Goal: Task Accomplishment & Management: Complete application form

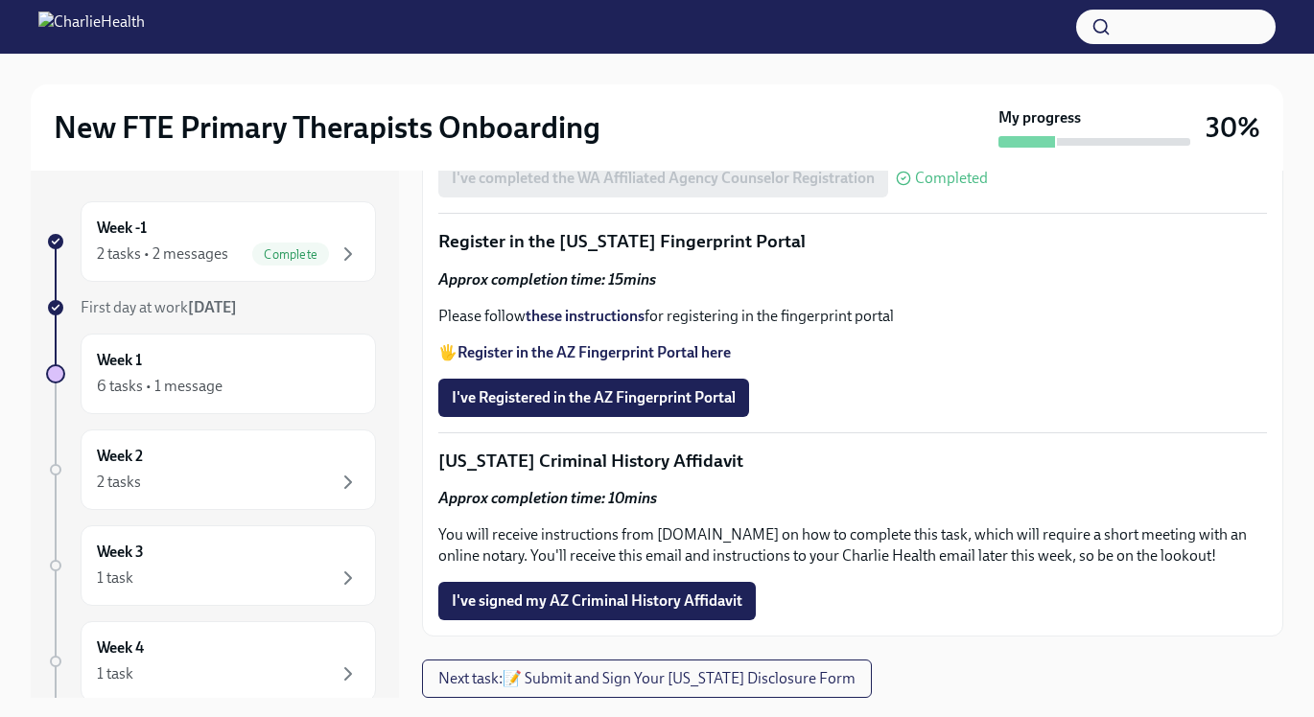
scroll to position [2586, 0]
click at [719, 408] on span "I've Registered in the AZ Fingerprint Portal" at bounding box center [594, 397] width 284 height 19
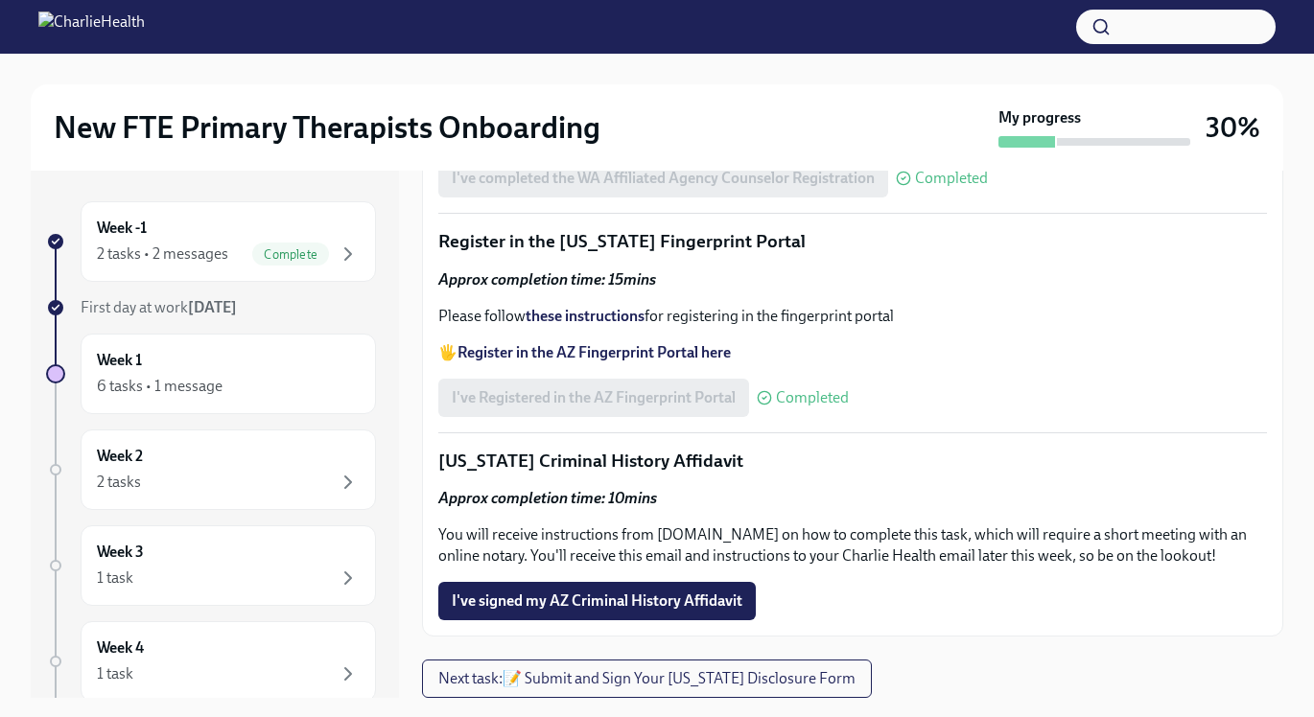
scroll to position [35, 0]
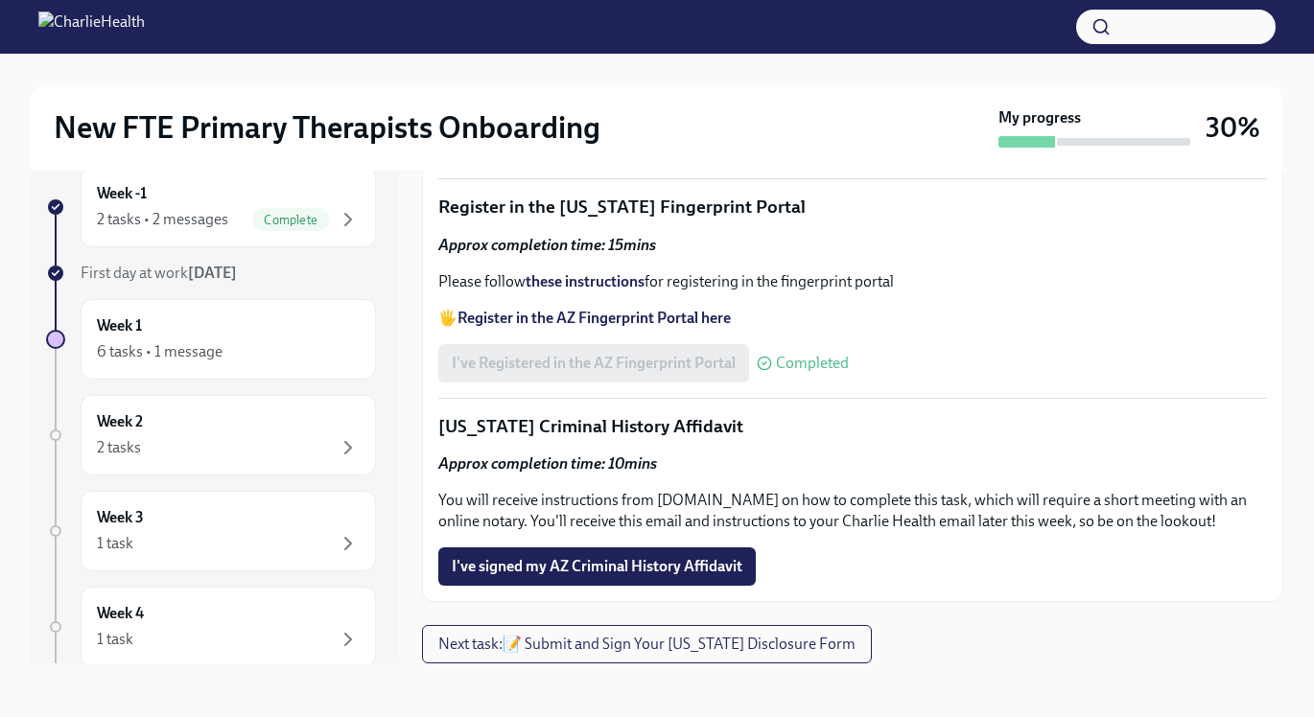
click at [736, 502] on p "You will receive instructions from [DOMAIN_NAME] on how to complete this task, …" at bounding box center [852, 511] width 828 height 42
click at [775, 643] on span "Next task : 📝 Submit and Sign Your [US_STATE] Disclosure Form" at bounding box center [646, 644] width 417 height 19
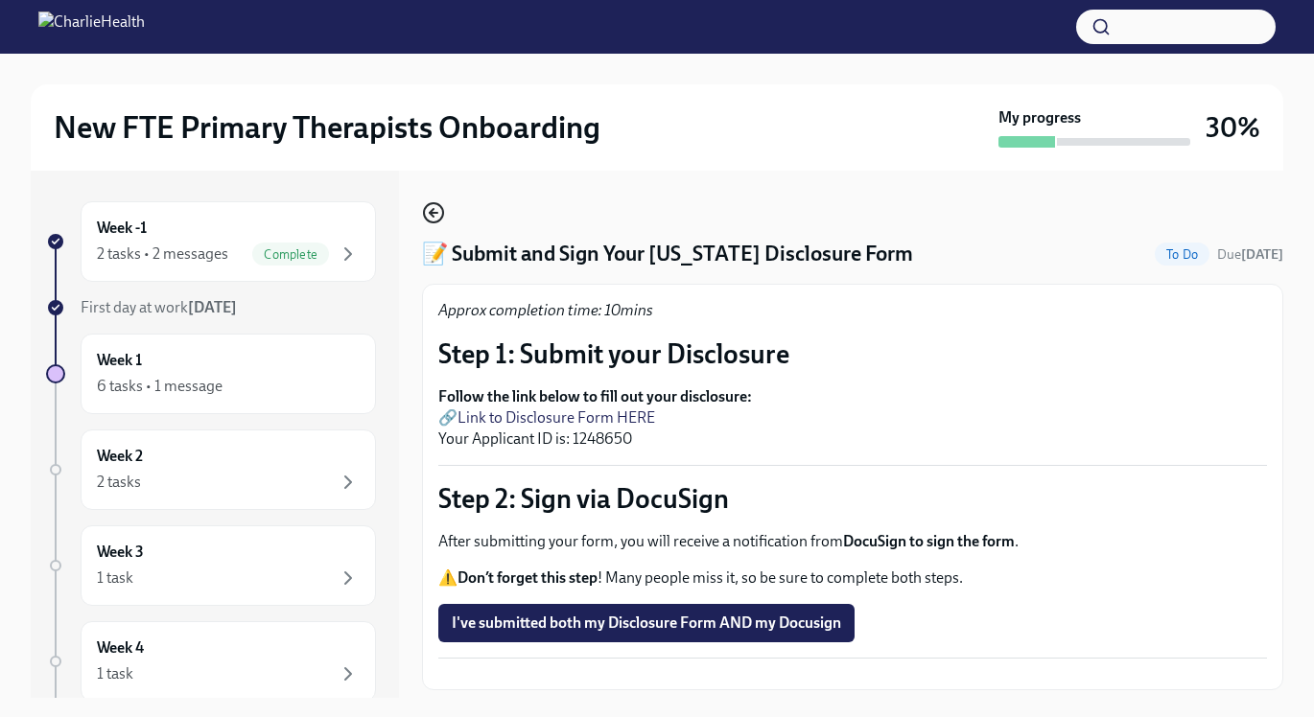
click at [426, 215] on icon "button" at bounding box center [433, 212] width 23 height 23
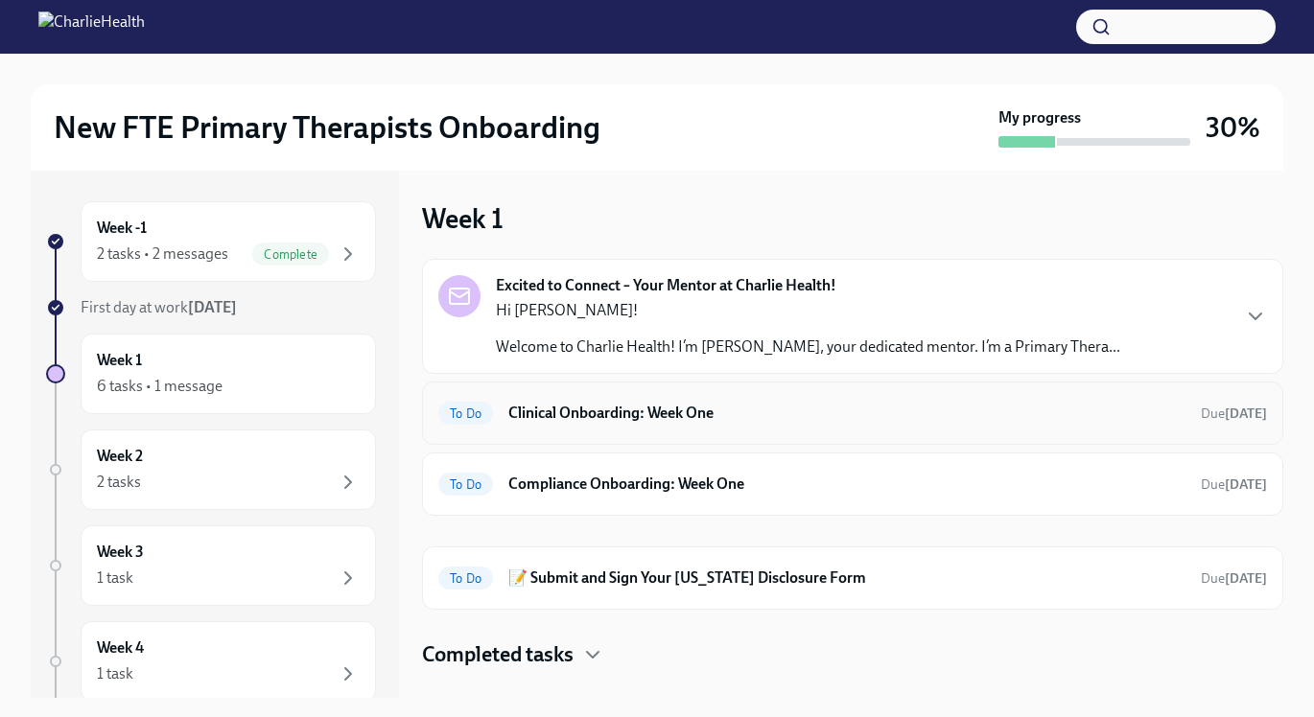
click at [856, 418] on h6 "Clinical Onboarding: Week One" at bounding box center [846, 413] width 677 height 21
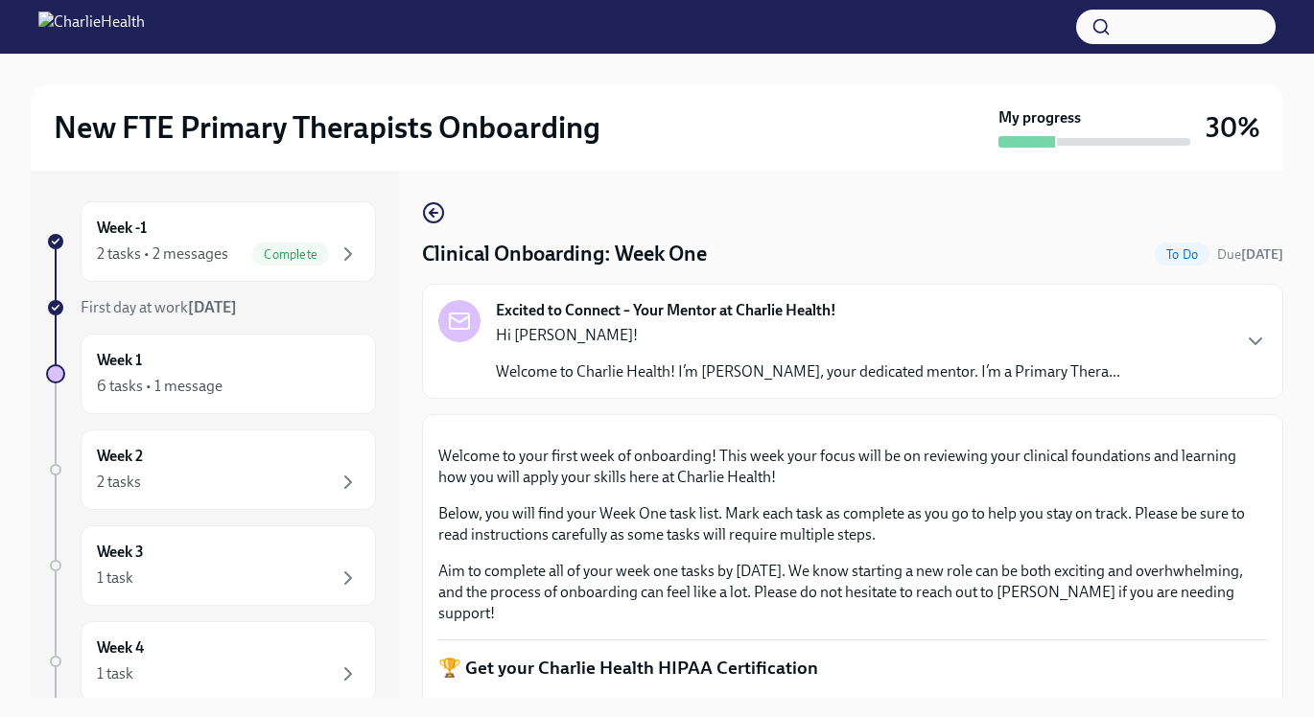
click at [971, 357] on div "Hi [PERSON_NAME]! Welcome to Charlie Health! I’m [PERSON_NAME], your dedicated …" at bounding box center [808, 354] width 624 height 58
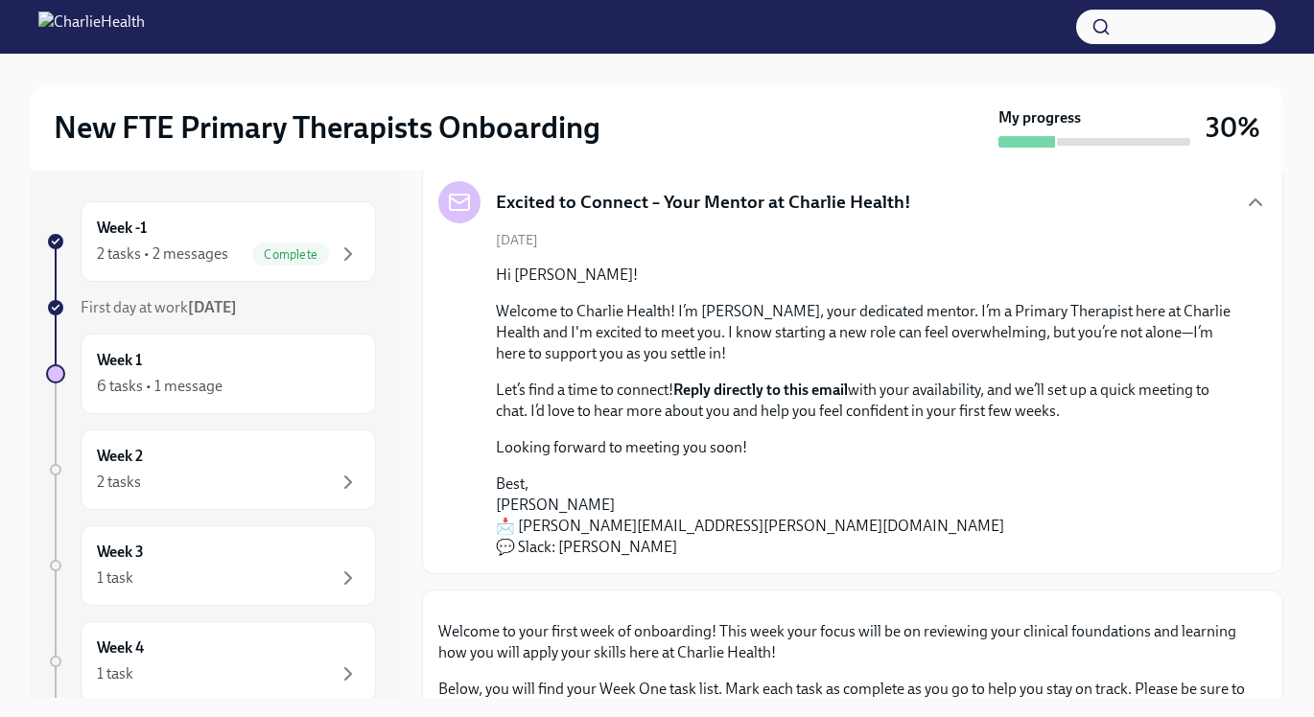
scroll to position [115, 0]
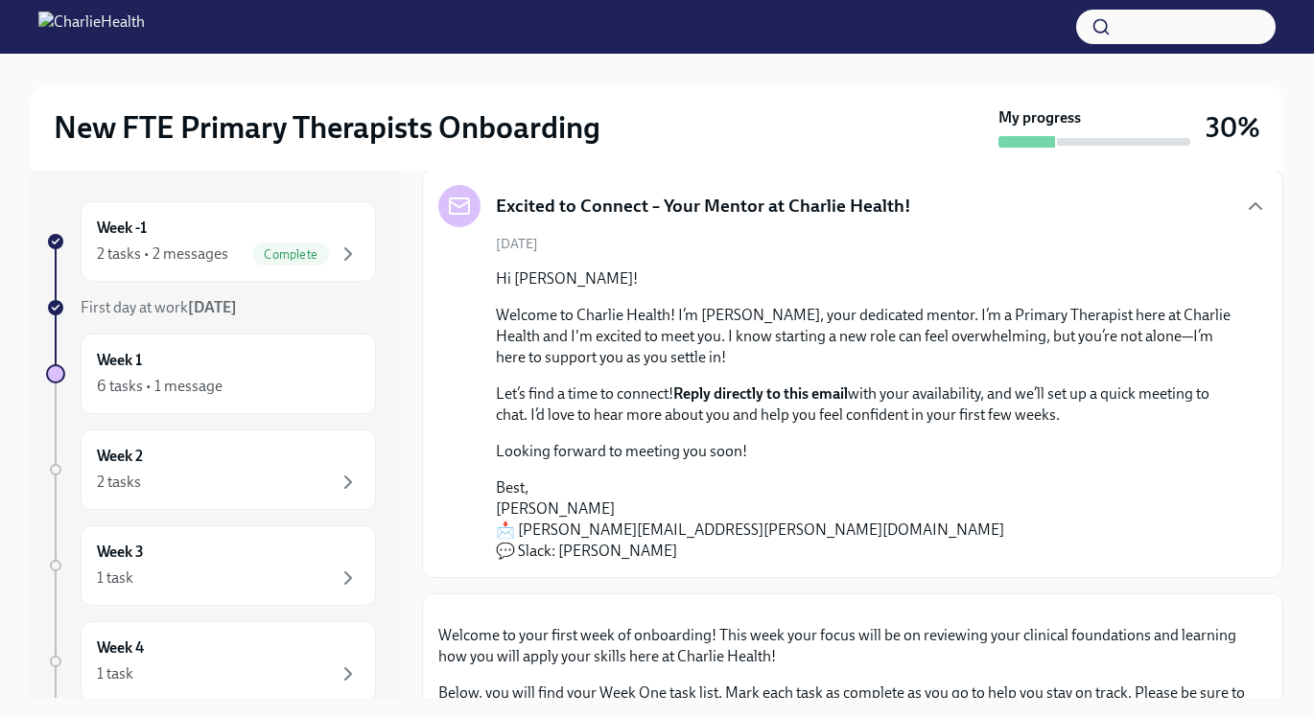
click at [1085, 309] on p "Welcome to Charlie Health! I’m [PERSON_NAME], your dedicated mentor. I’m a Prim…" at bounding box center [866, 336] width 740 height 63
click at [1255, 205] on icon "button" at bounding box center [1255, 206] width 23 height 23
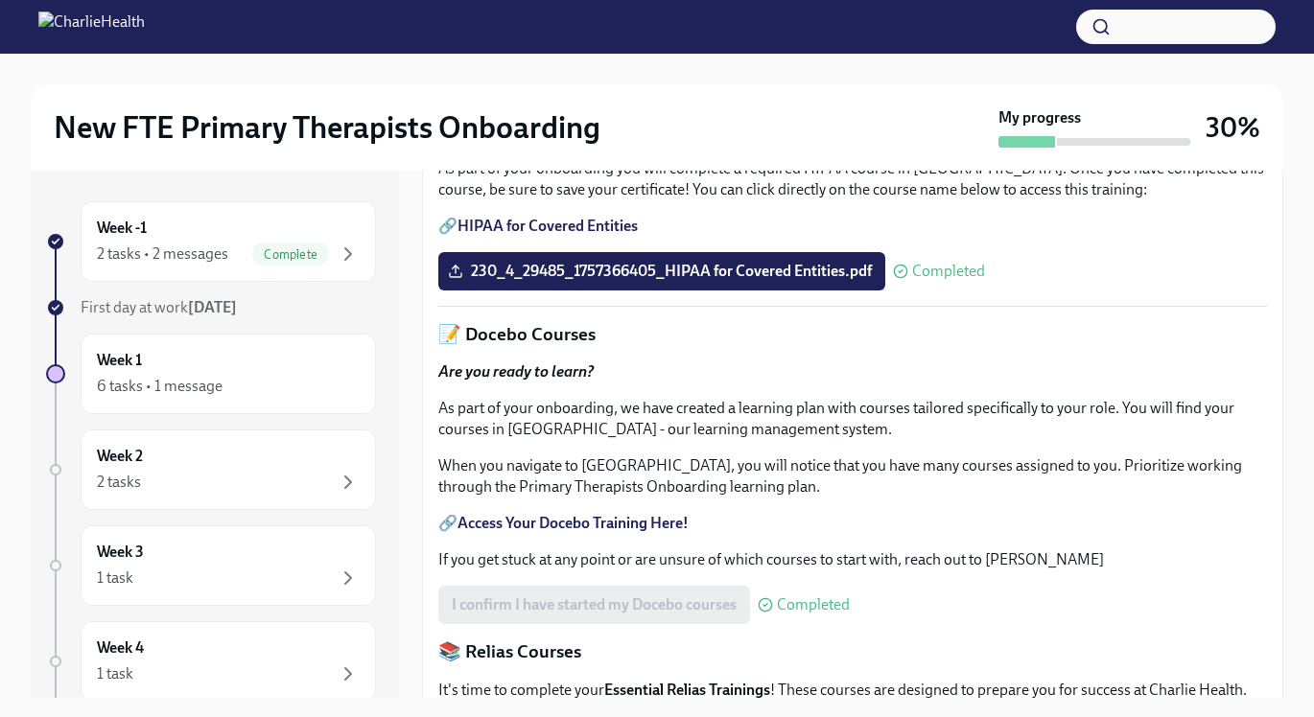
scroll to position [549, 0]
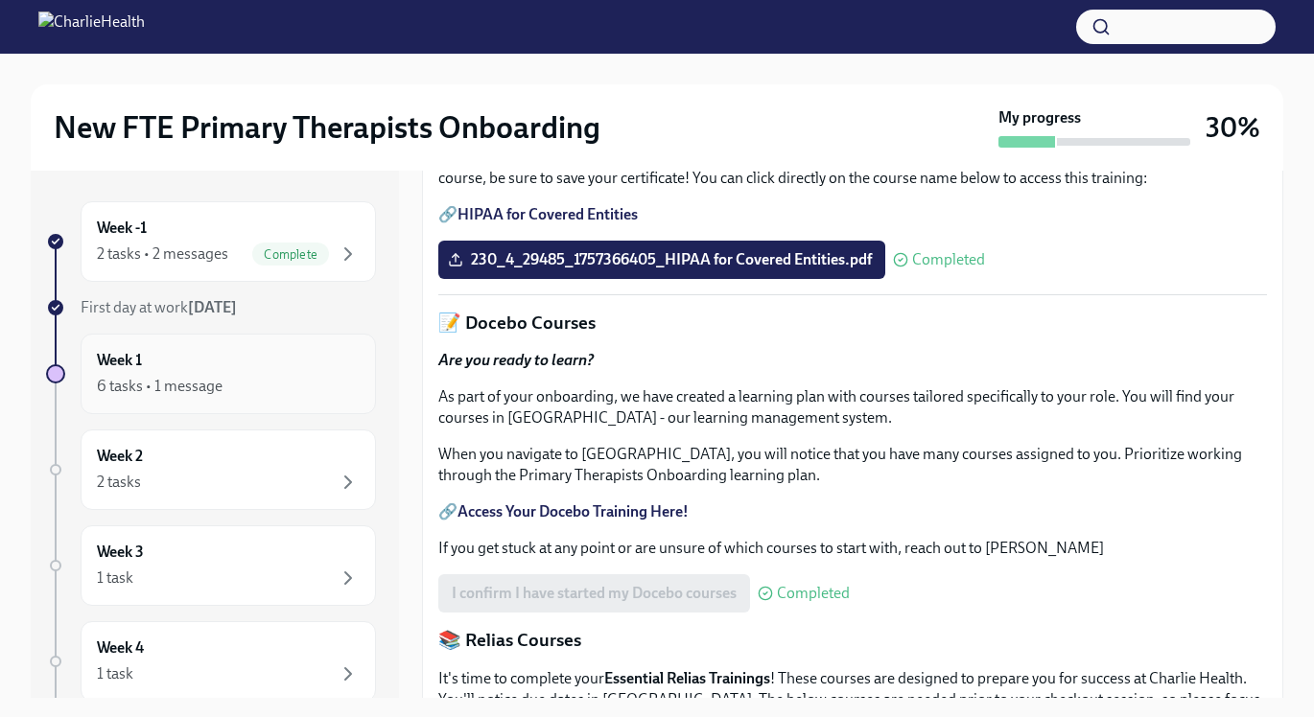
click at [314, 408] on div "Week 1 6 tasks • 1 message" at bounding box center [228, 374] width 295 height 81
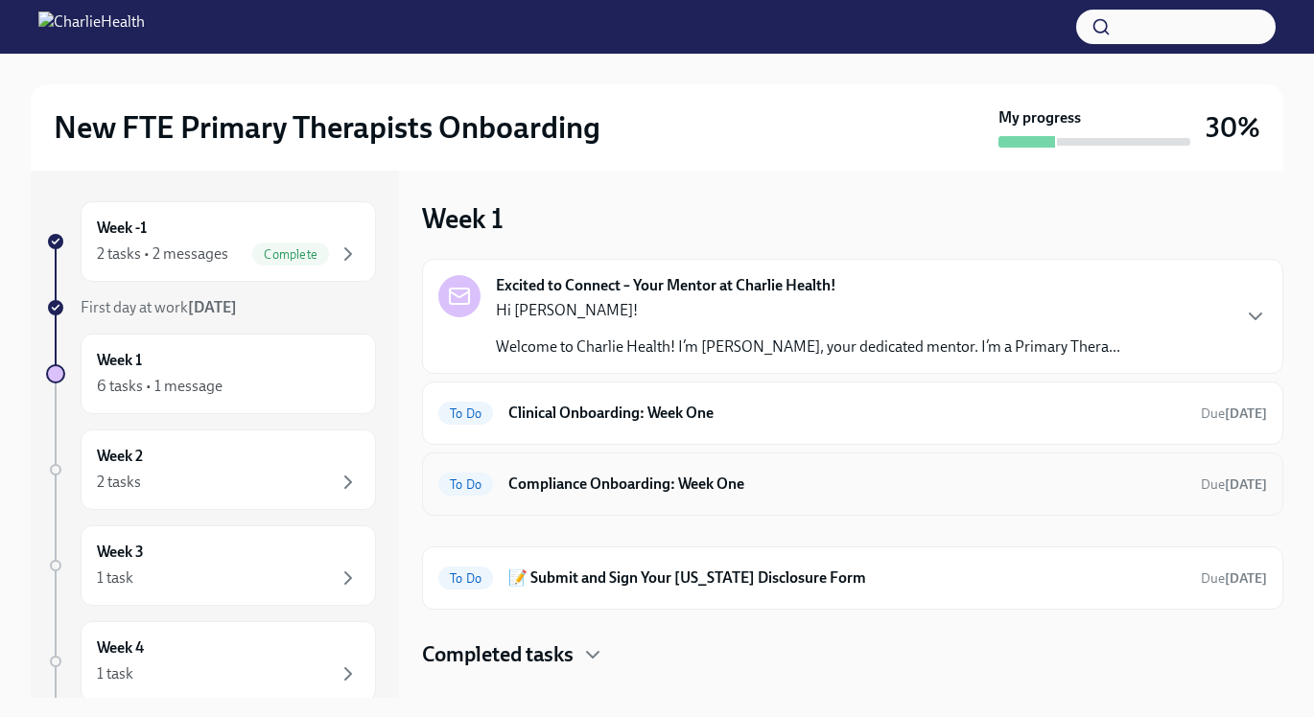
click at [843, 486] on h6 "Compliance Onboarding: Week One" at bounding box center [846, 484] width 677 height 21
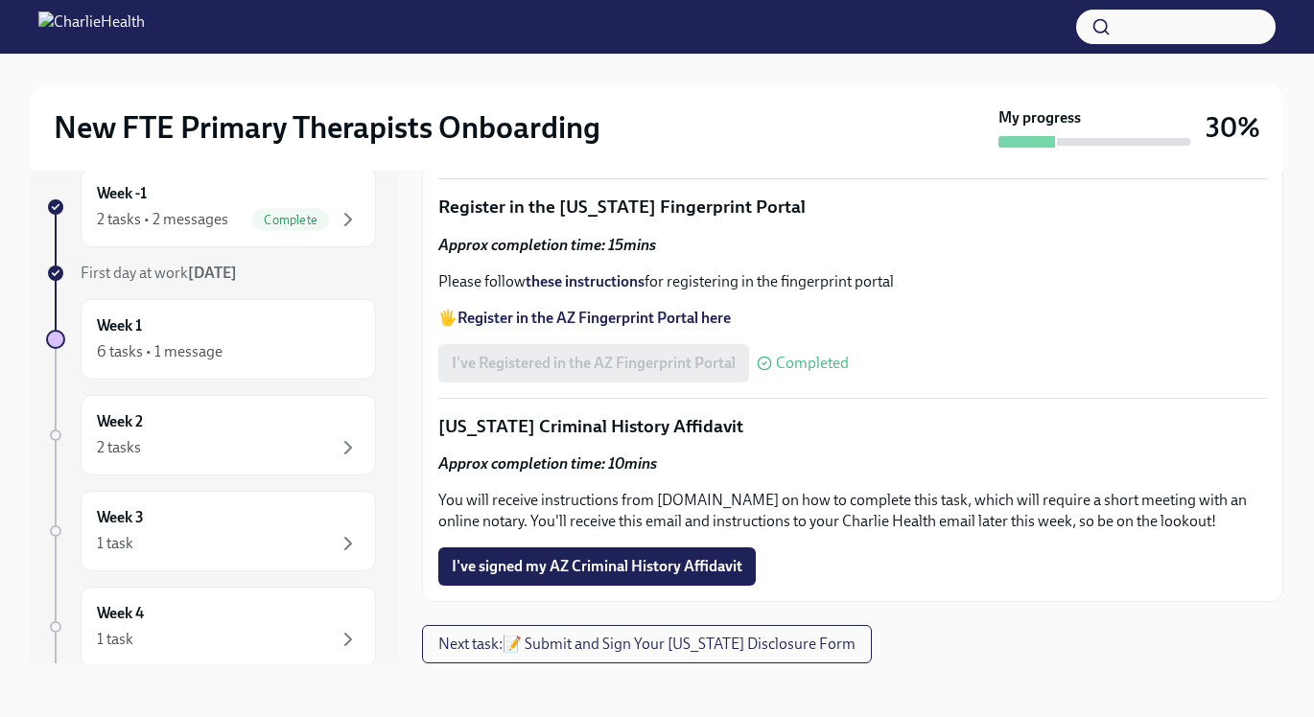
scroll to position [2610, 0]
click at [727, 563] on span "I've signed my AZ Criminal History Affidavit" at bounding box center [597, 566] width 291 height 19
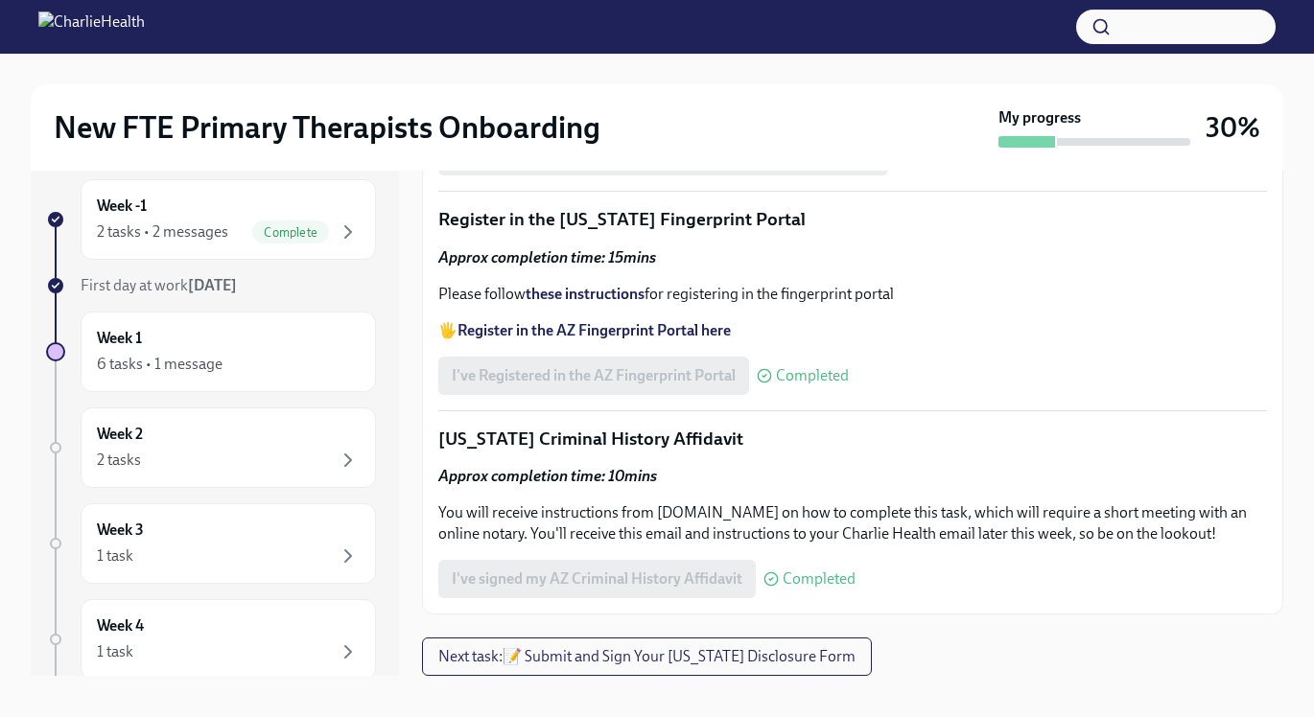
scroll to position [35, 0]
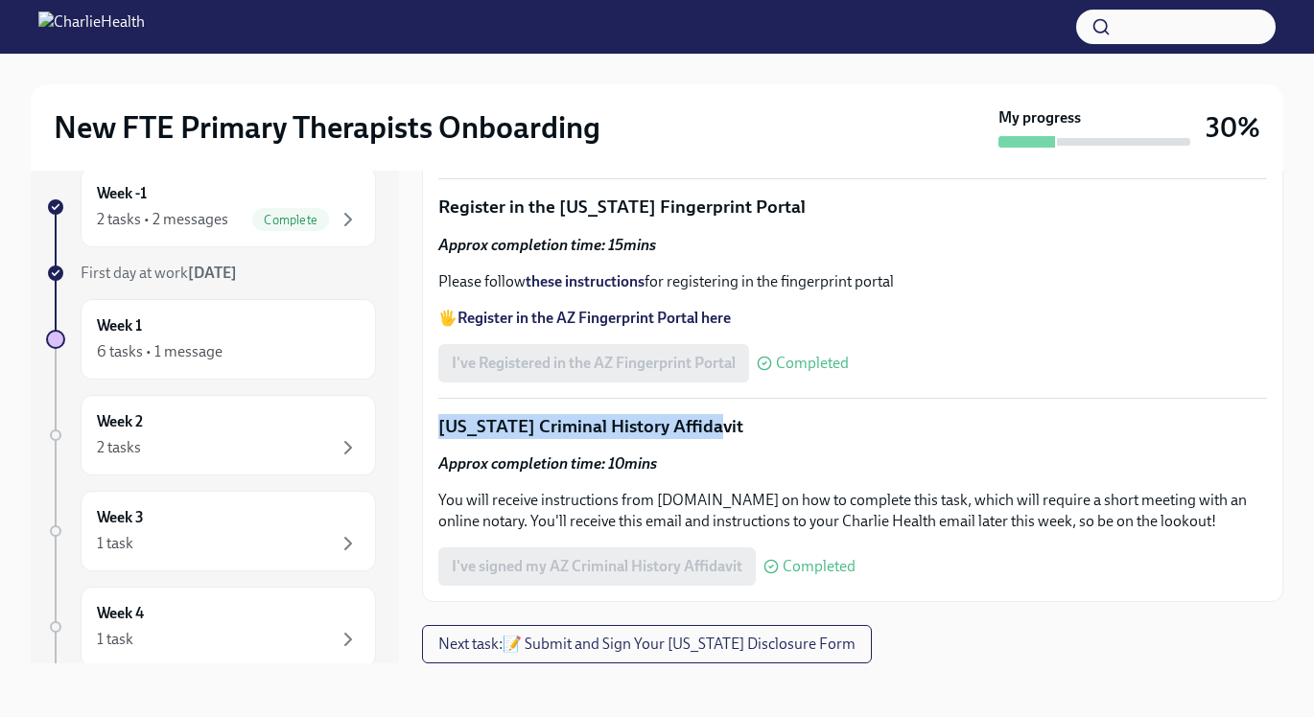
drag, startPoint x: 432, startPoint y: 425, endPoint x: 746, endPoint y: 421, distance: 313.6
copy p "[US_STATE] Criminal History Affidavit"
click at [567, 647] on span "Next task : 📝 Submit and Sign Your [US_STATE] Disclosure Form" at bounding box center [646, 644] width 417 height 19
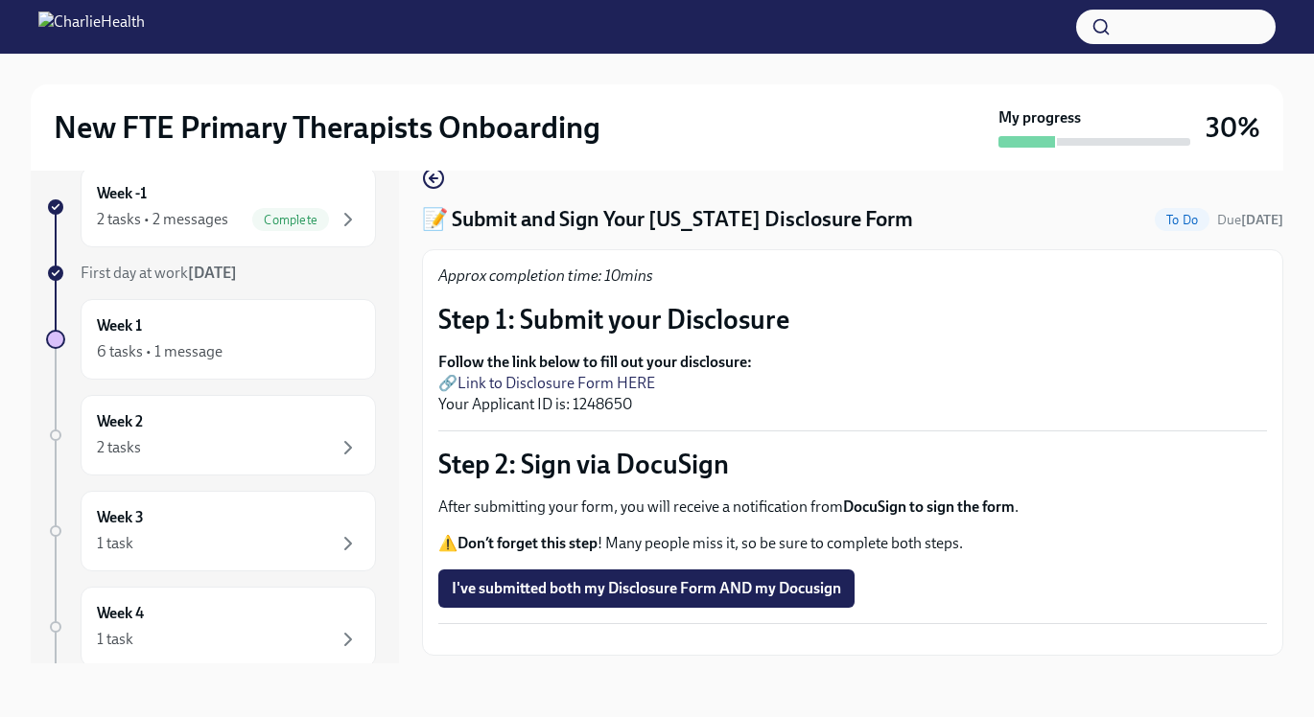
scroll to position [59, 0]
click at [629, 374] on link "Link to Disclosure Form HERE" at bounding box center [556, 383] width 198 height 18
click at [673, 579] on span "I've submitted both my Disclosure Form AND my Docusign" at bounding box center [646, 588] width 389 height 19
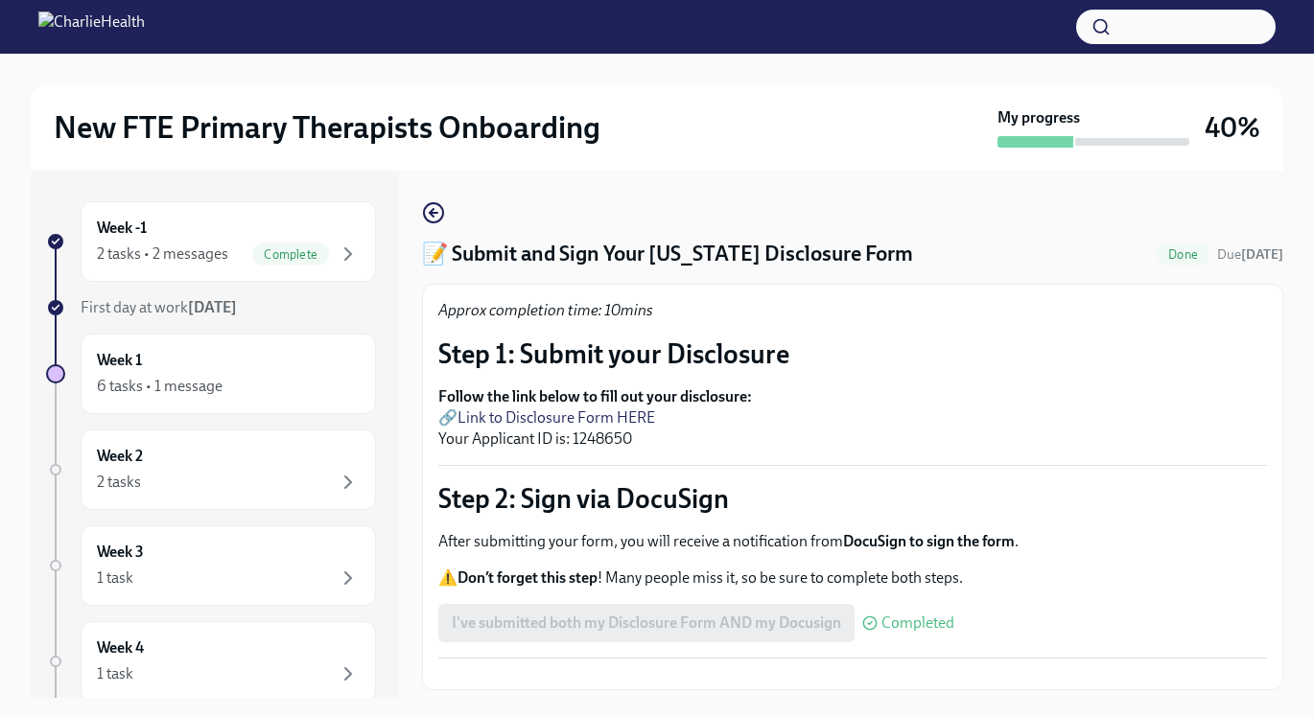
scroll to position [0, 0]
click at [441, 213] on circle "button" at bounding box center [433, 212] width 19 height 19
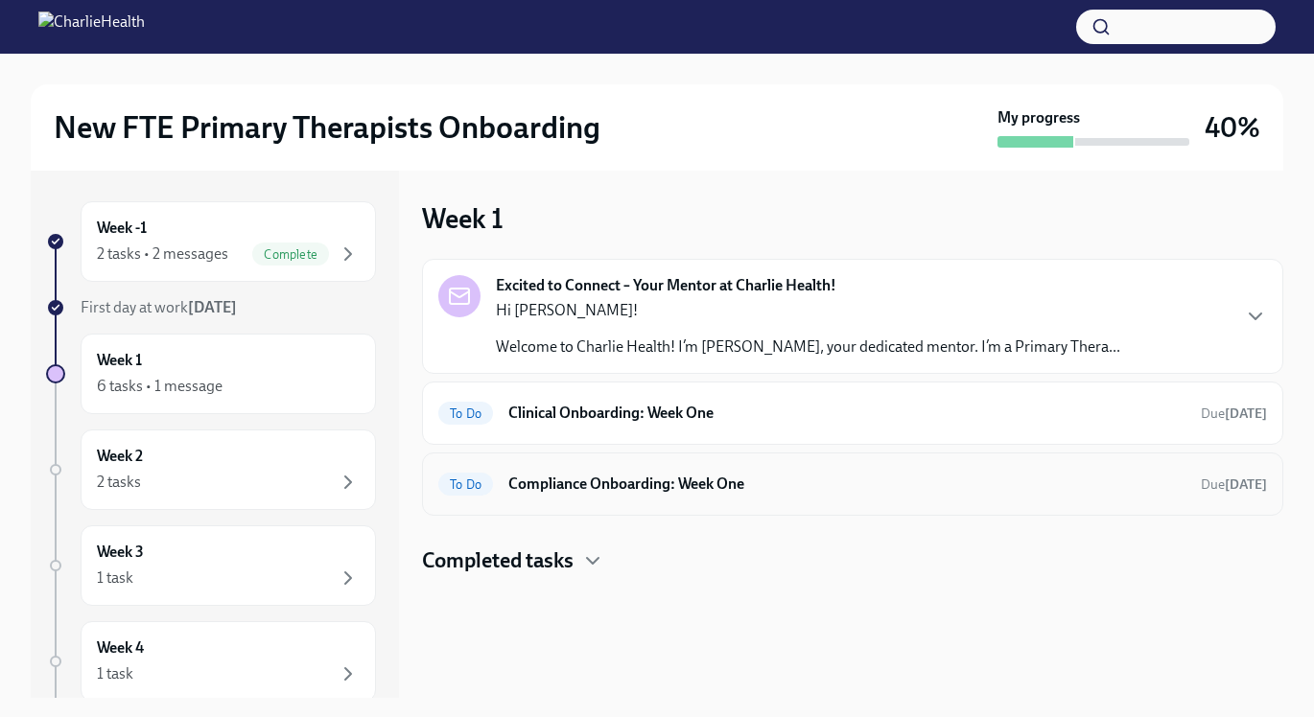
click at [767, 484] on h6 "Compliance Onboarding: Week One" at bounding box center [846, 484] width 677 height 21
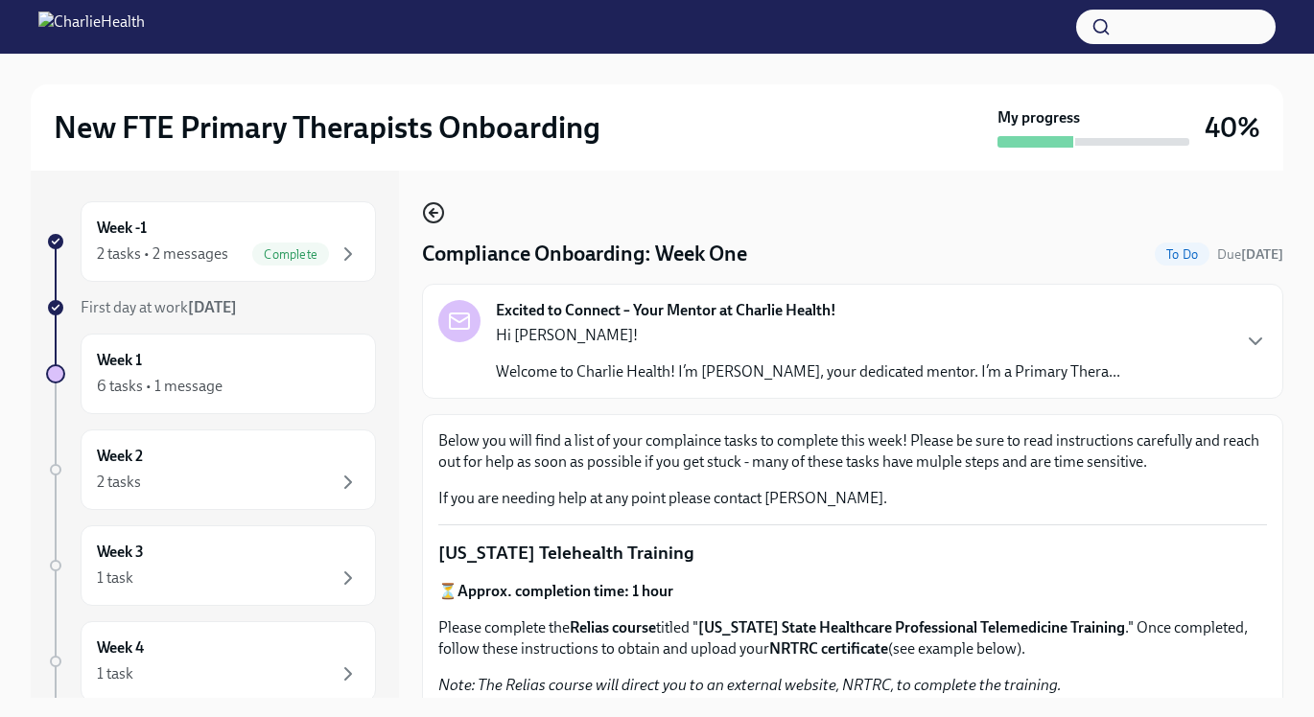
click at [429, 214] on icon "button" at bounding box center [433, 212] width 23 height 23
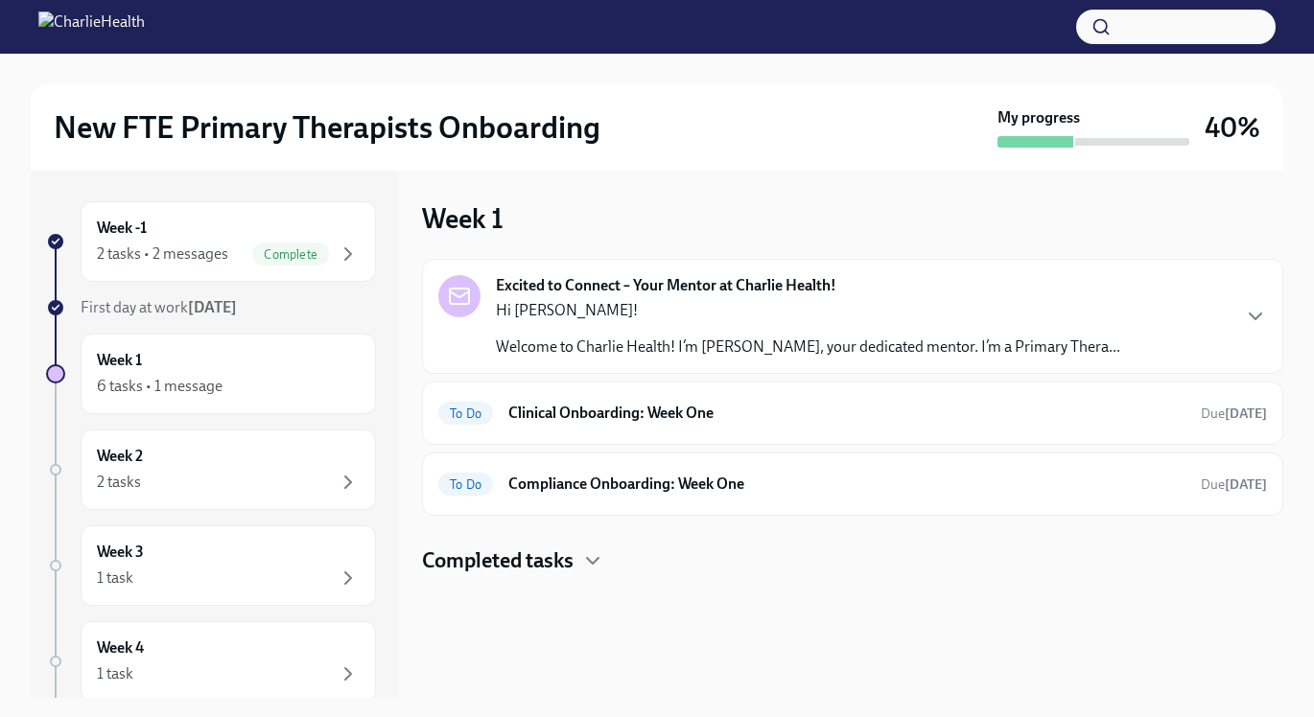
click at [811, 280] on strong "Excited to Connect – Your Mentor at Charlie Health!" at bounding box center [666, 285] width 340 height 21
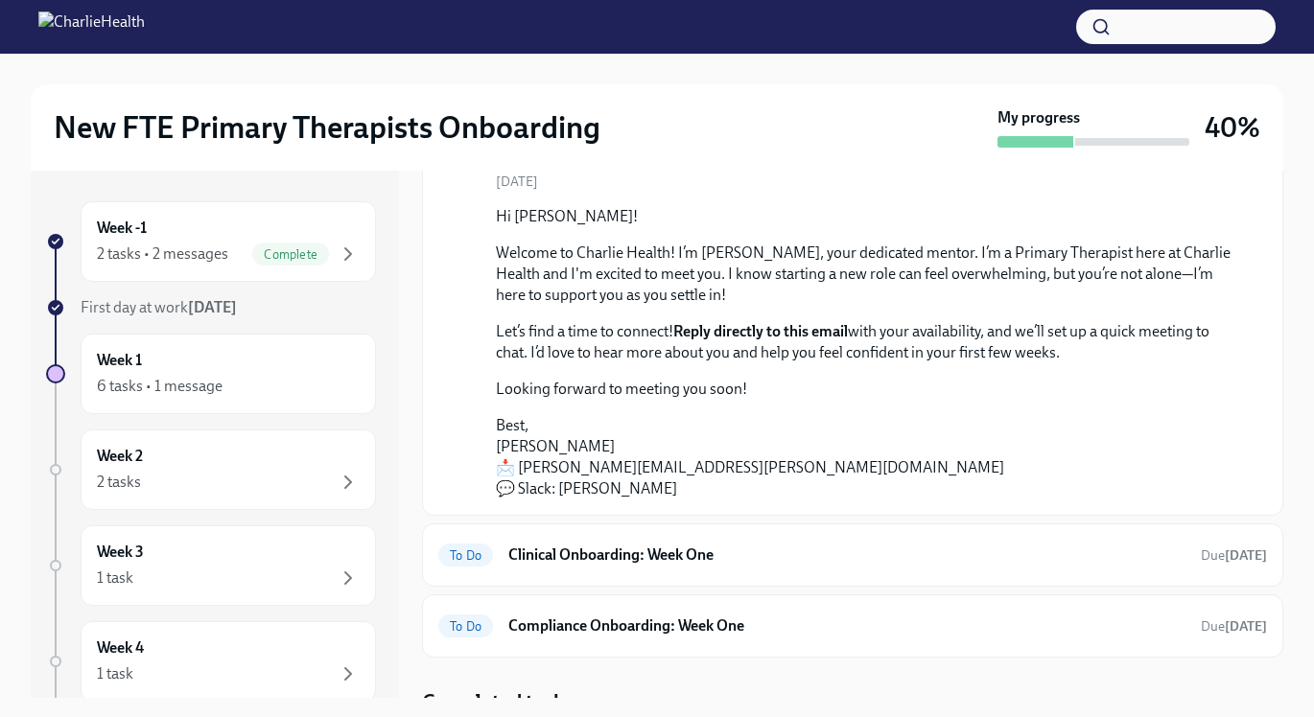
scroll to position [149, 0]
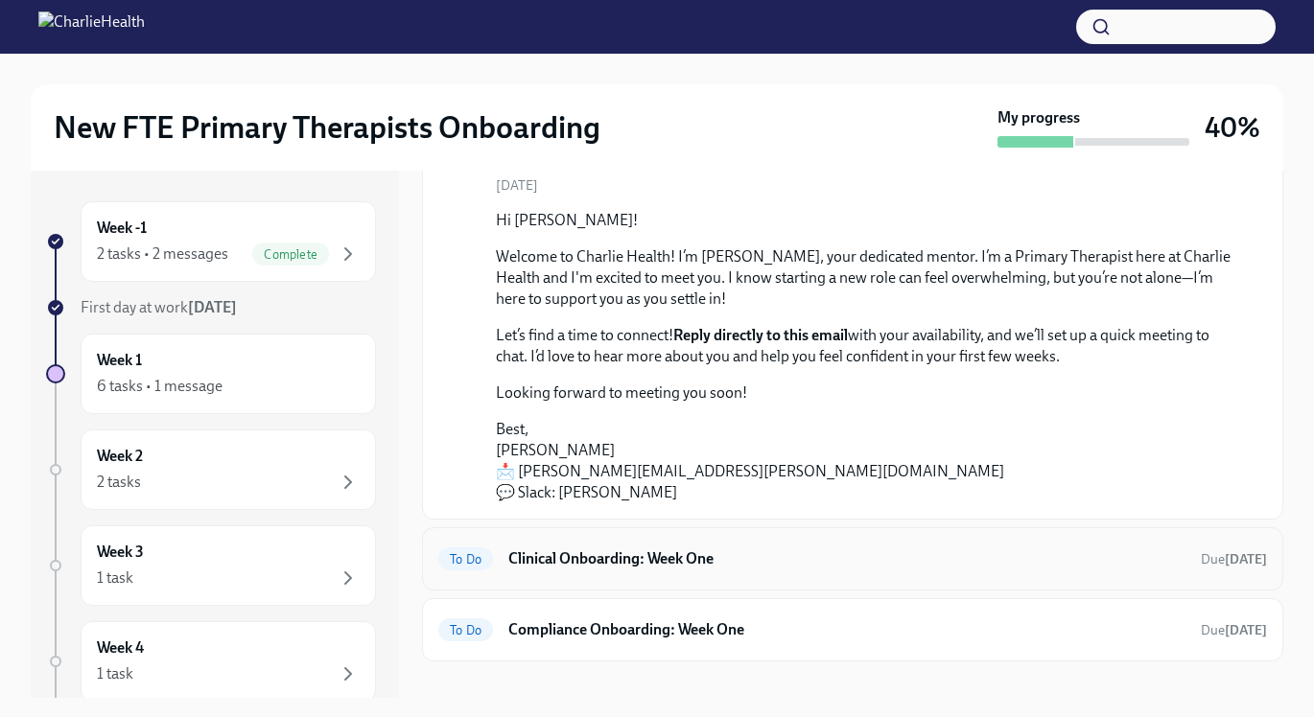
click at [774, 560] on h6 "Clinical Onboarding: Week One" at bounding box center [846, 558] width 677 height 21
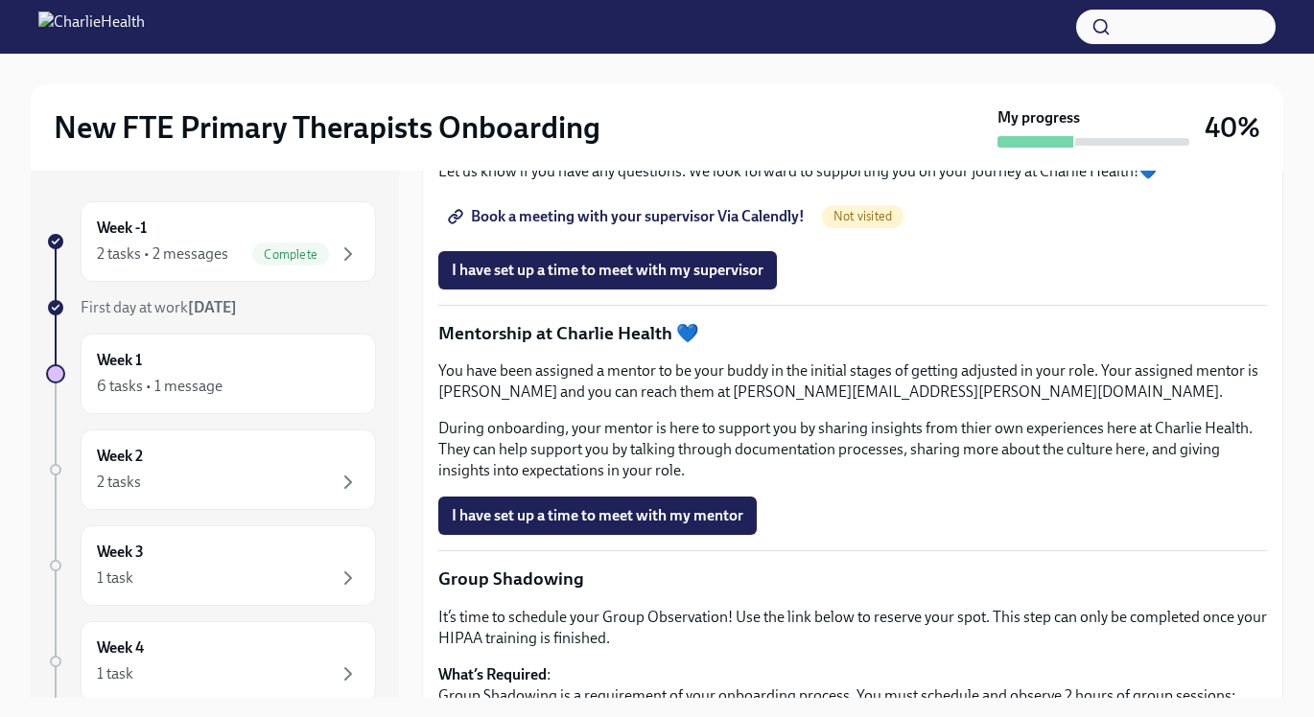
scroll to position [1677, 0]
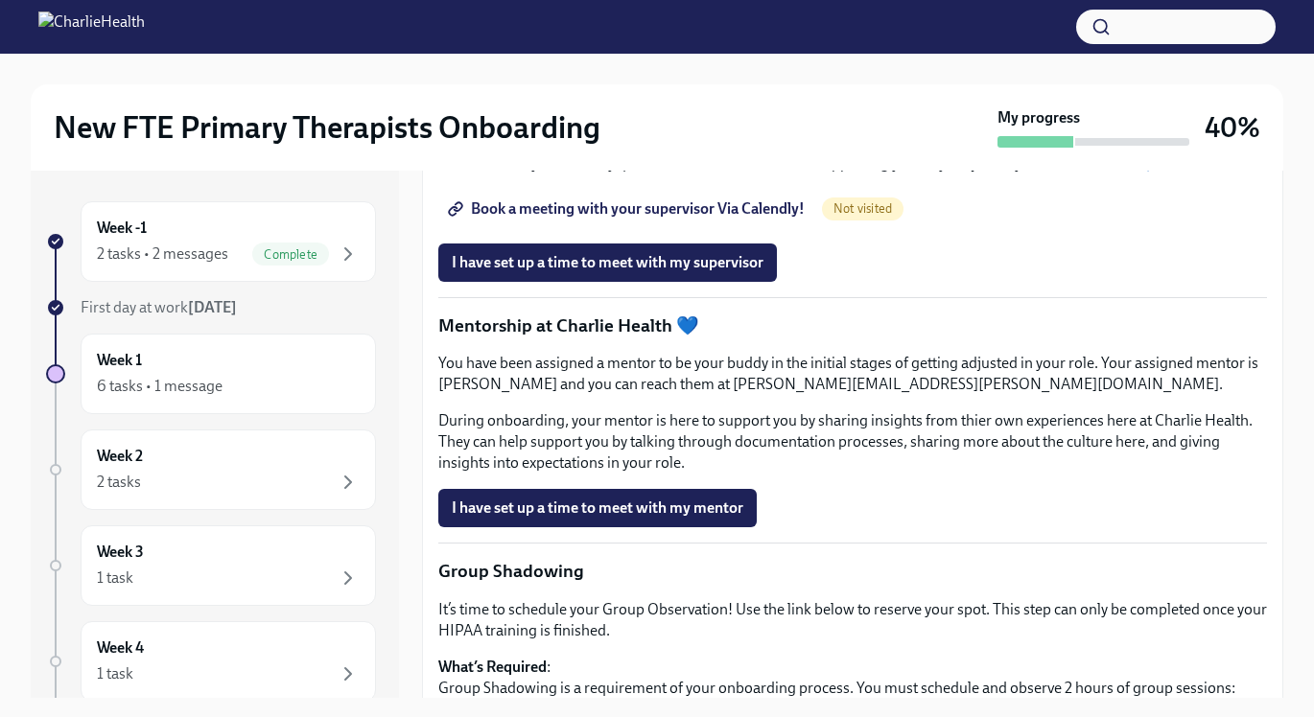
click at [771, 219] on span "Book a meeting with your supervisor Via Calendly!" at bounding box center [628, 208] width 353 height 19
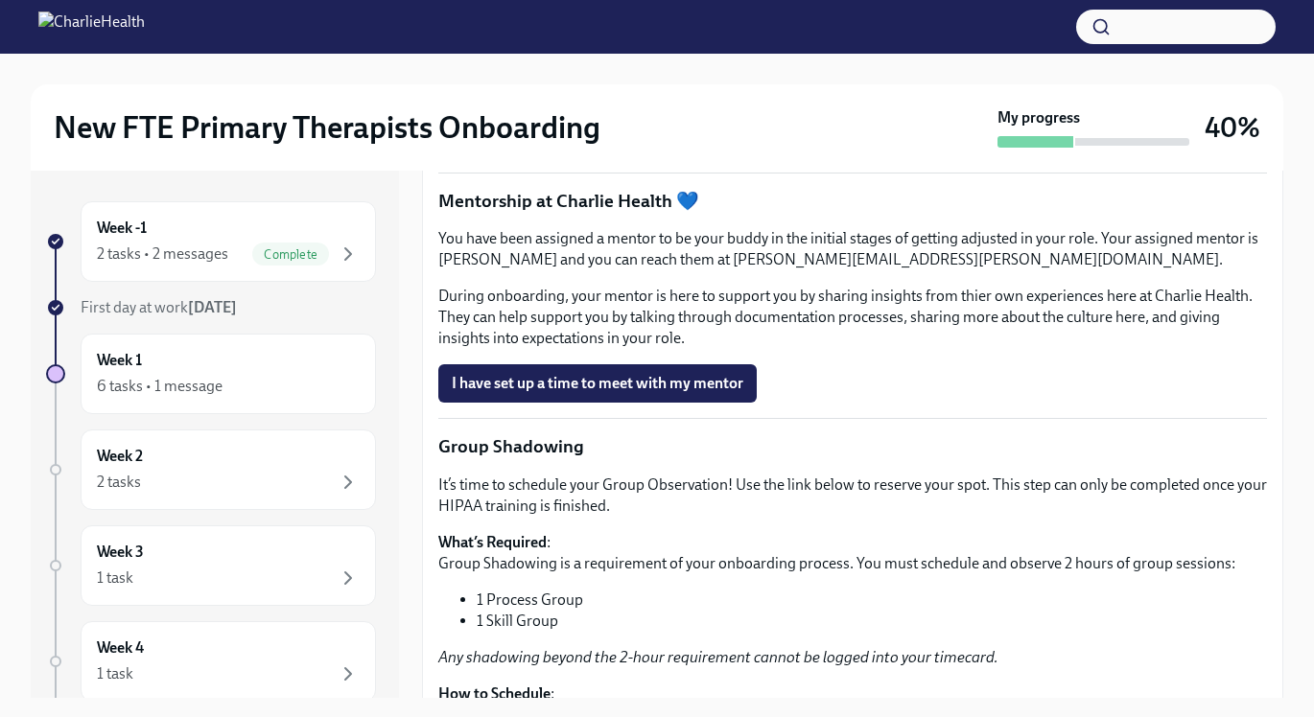
scroll to position [1762, 0]
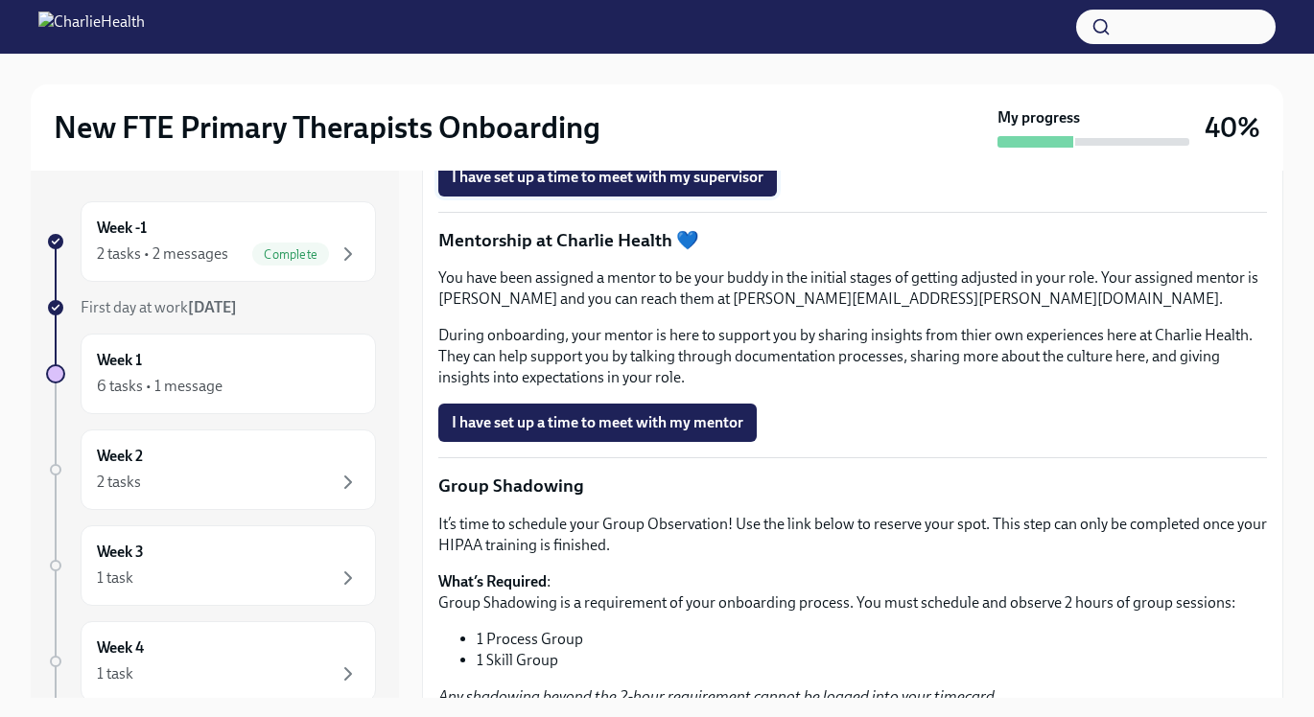
click at [689, 187] on span "I have set up a time to meet with my supervisor" at bounding box center [608, 177] width 312 height 19
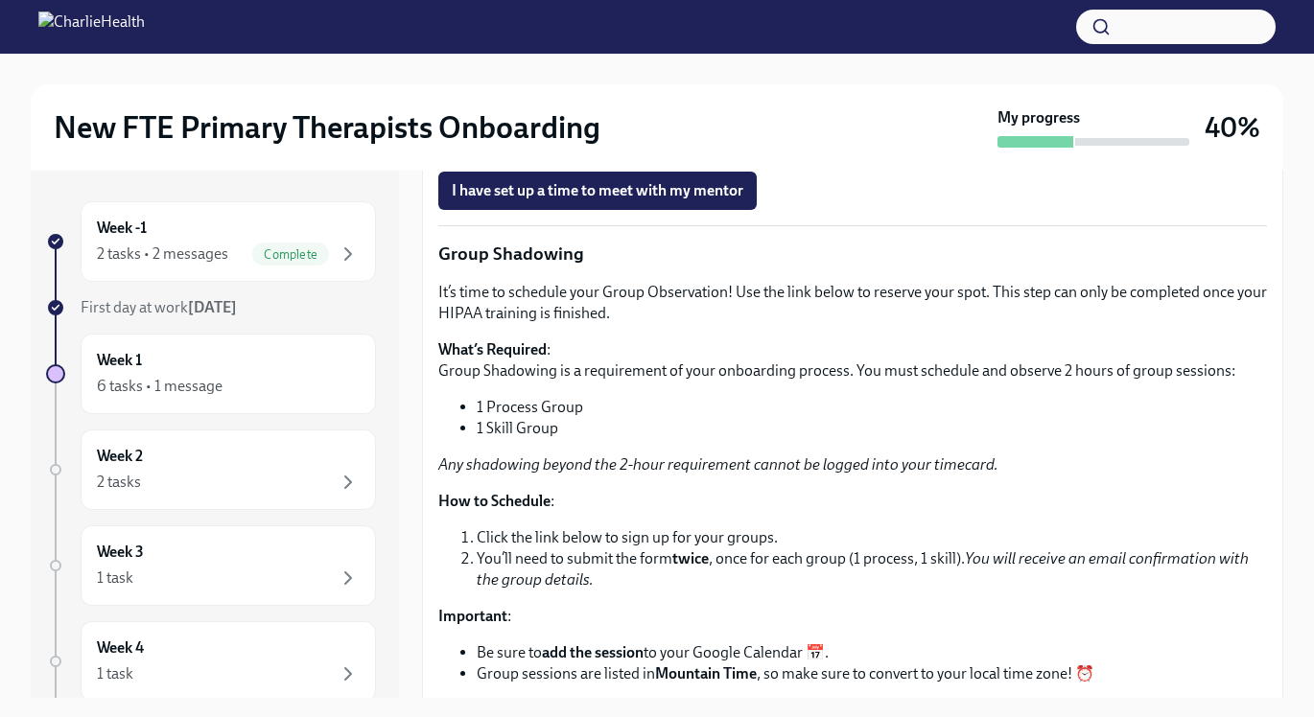
scroll to position [1995, 0]
drag, startPoint x: 713, startPoint y: 310, endPoint x: 954, endPoint y: 312, distance: 240.7
click at [954, 77] on p "You have been assigned a mentor to be your buddy in the initial stages of getti…" at bounding box center [852, 56] width 828 height 42
copy p "[PERSON_NAME][EMAIL_ADDRESS][PERSON_NAME][DOMAIN_NAME]."
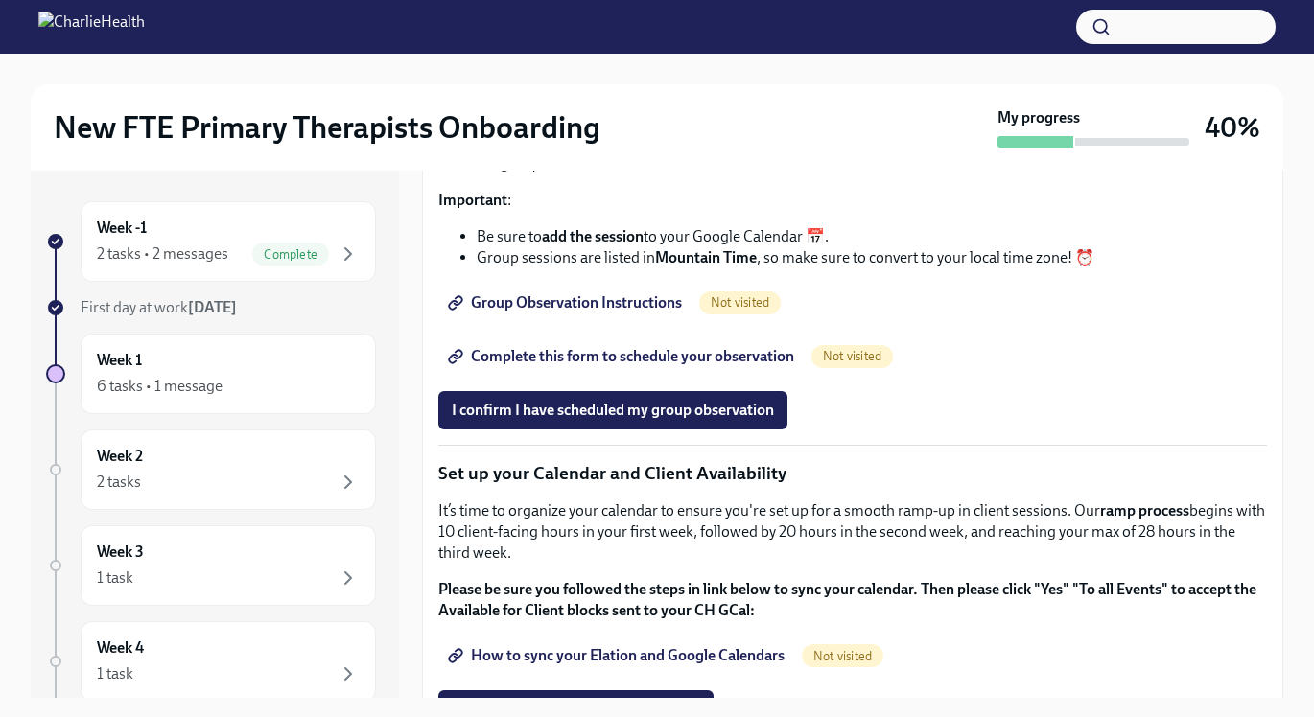
scroll to position [2420, 0]
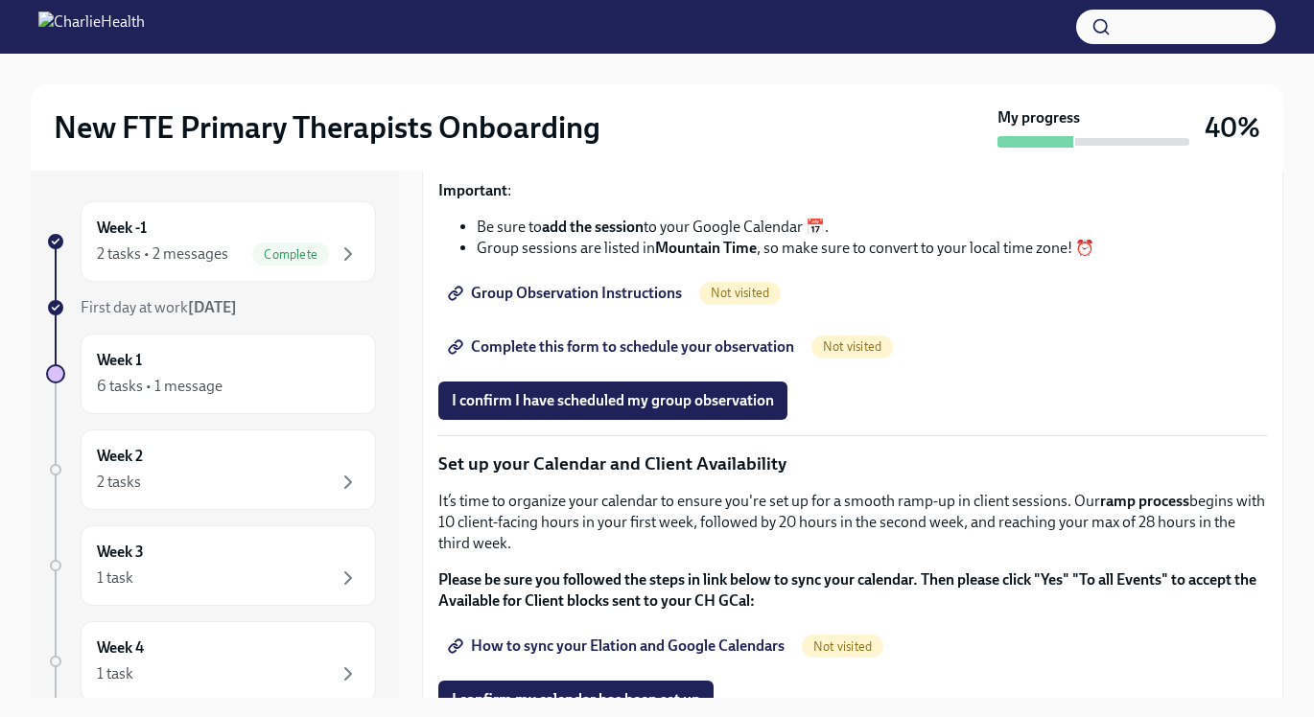
click at [616, 303] on span "Group Observation Instructions" at bounding box center [567, 293] width 230 height 19
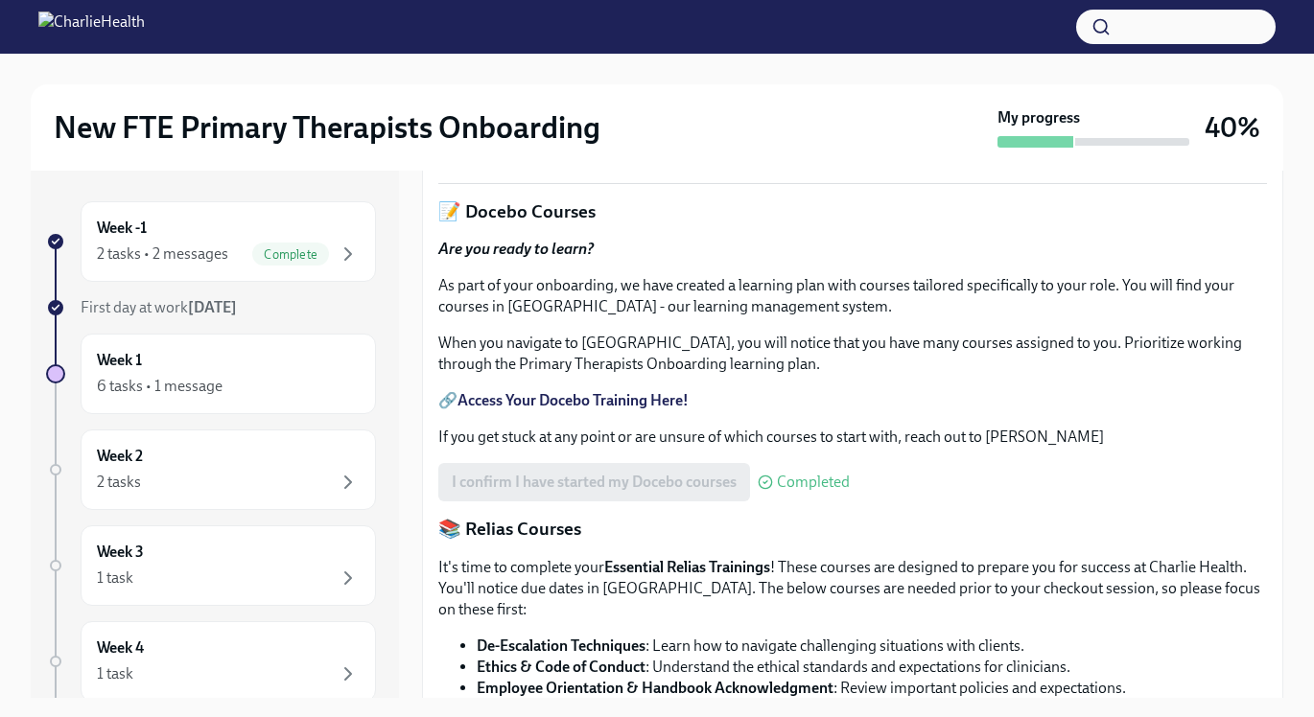
scroll to position [664, 0]
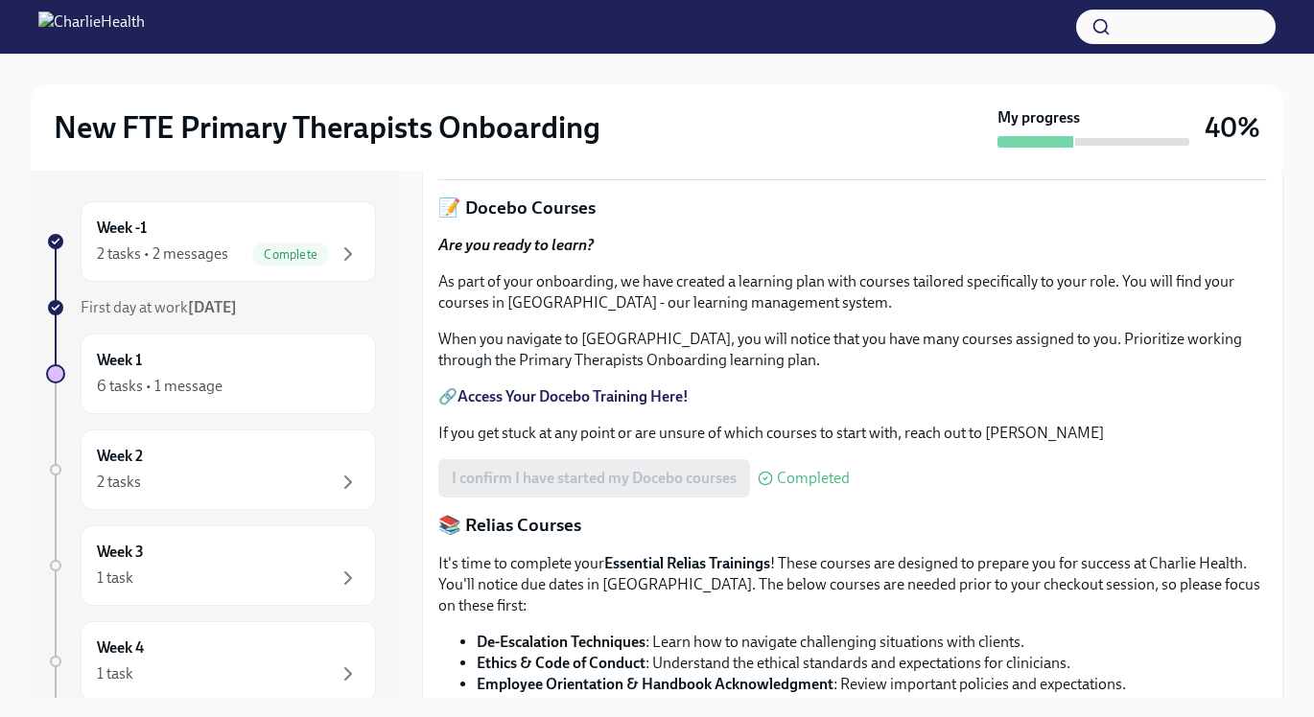
click at [592, 108] on link "HIPAA for Covered Entities" at bounding box center [547, 99] width 180 height 18
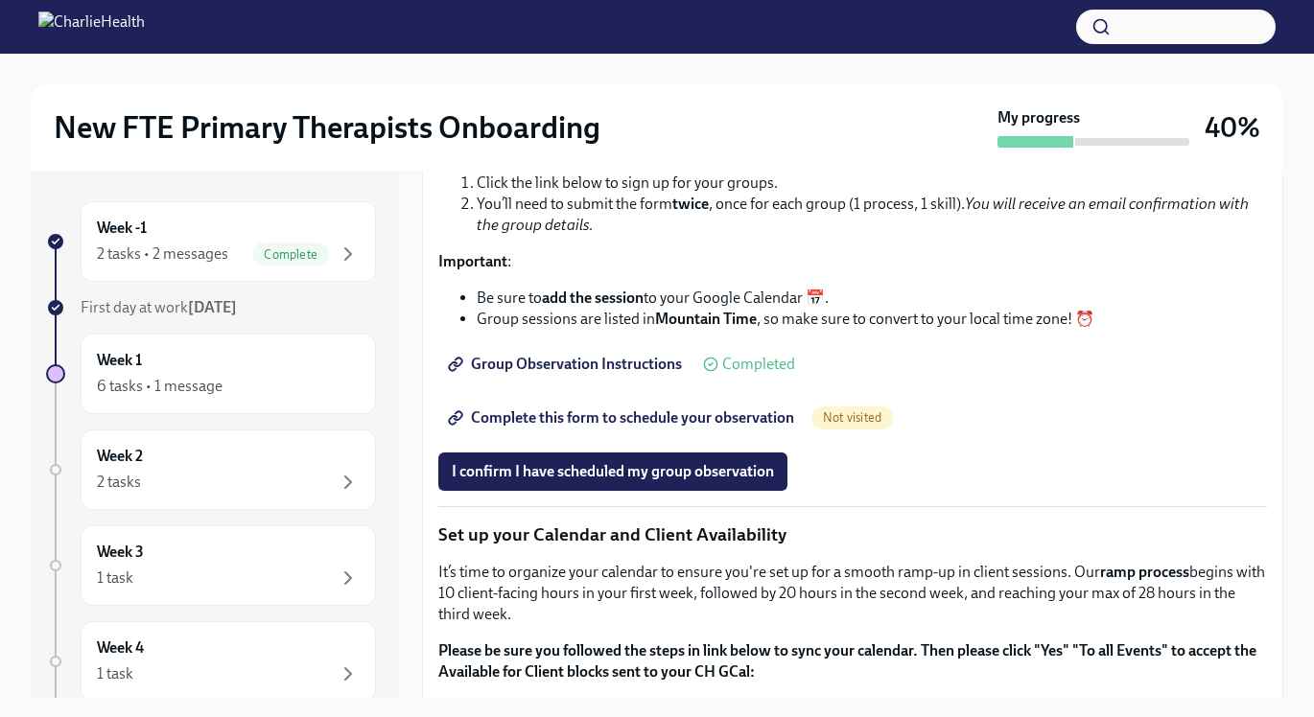
scroll to position [2343, 0]
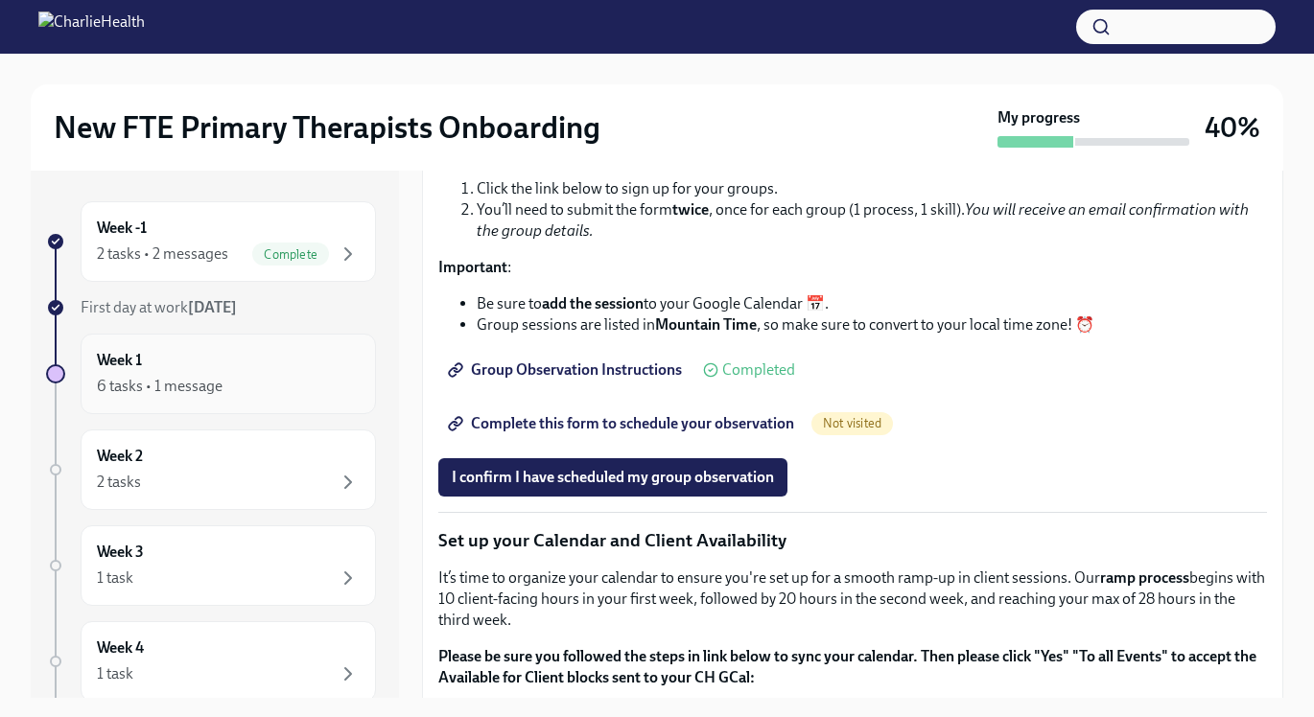
click at [318, 363] on div "Week 1 6 tasks • 1 message" at bounding box center [228, 374] width 263 height 48
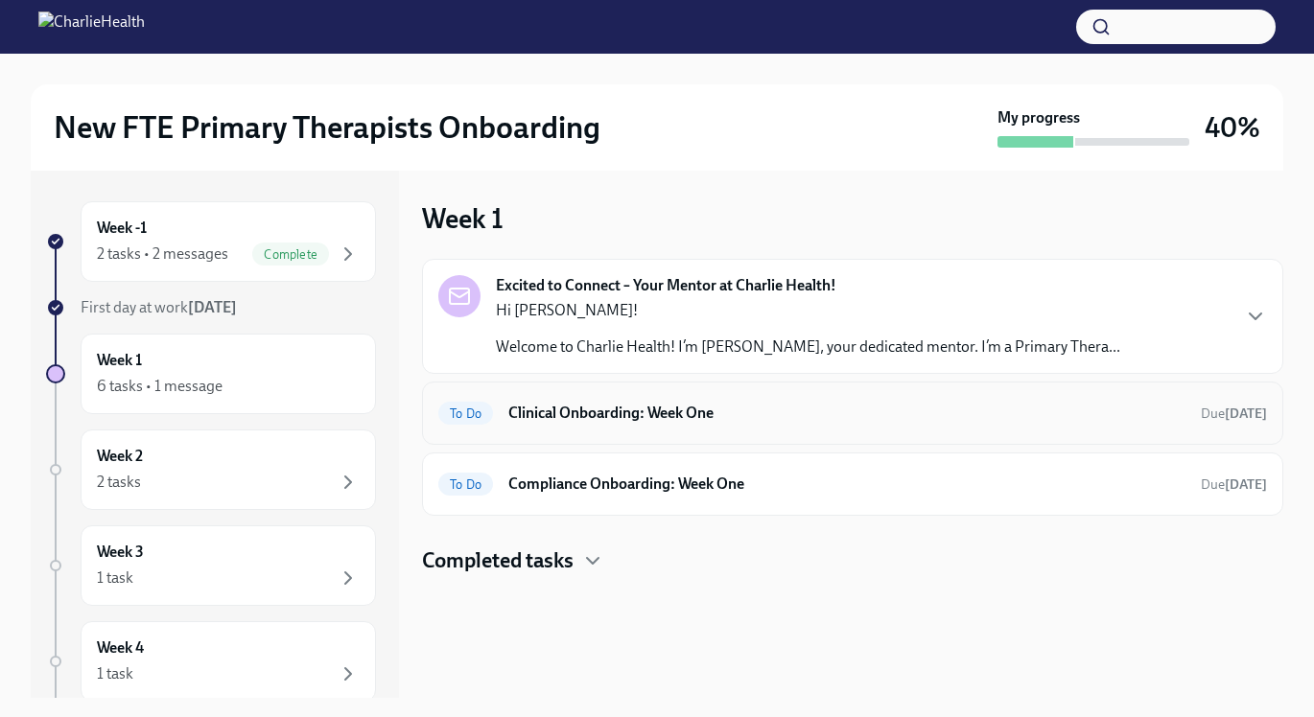
click at [642, 425] on div "To Do Clinical Onboarding: Week One Due [DATE]" at bounding box center [852, 413] width 828 height 31
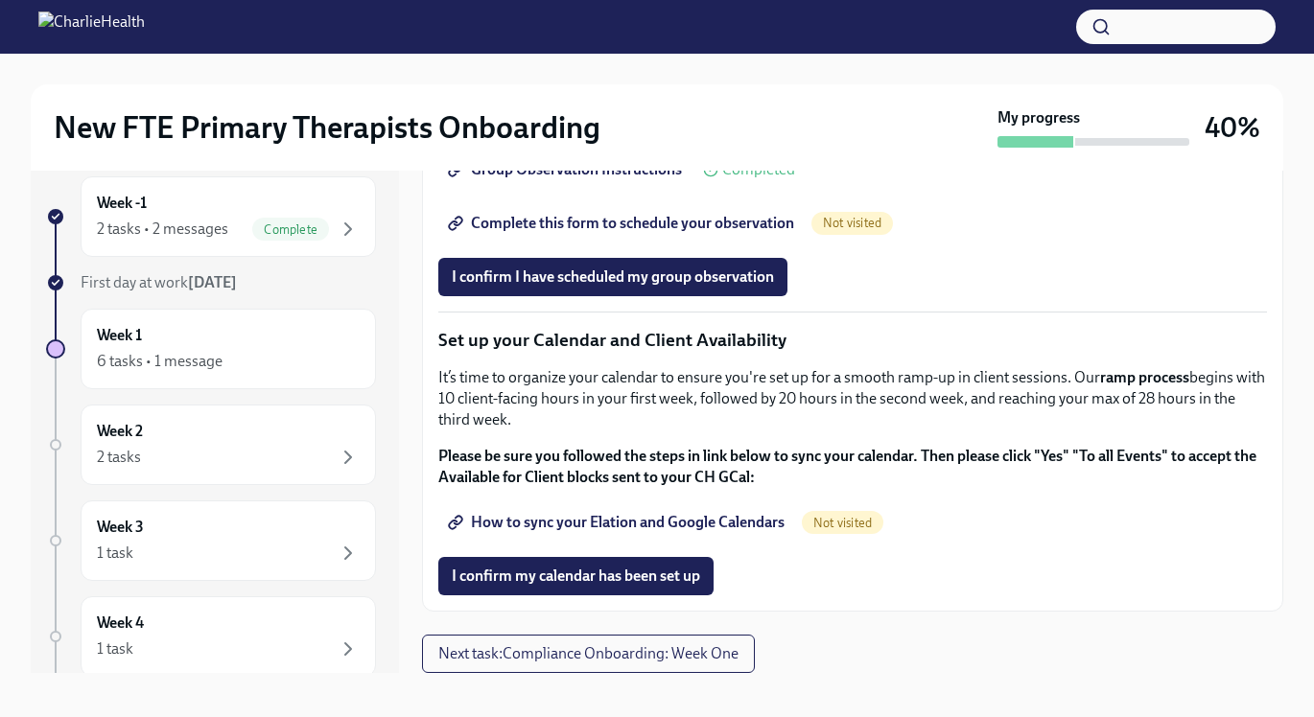
scroll to position [2632, 0]
click at [680, 233] on span "Complete this form to schedule your observation" at bounding box center [623, 223] width 342 height 19
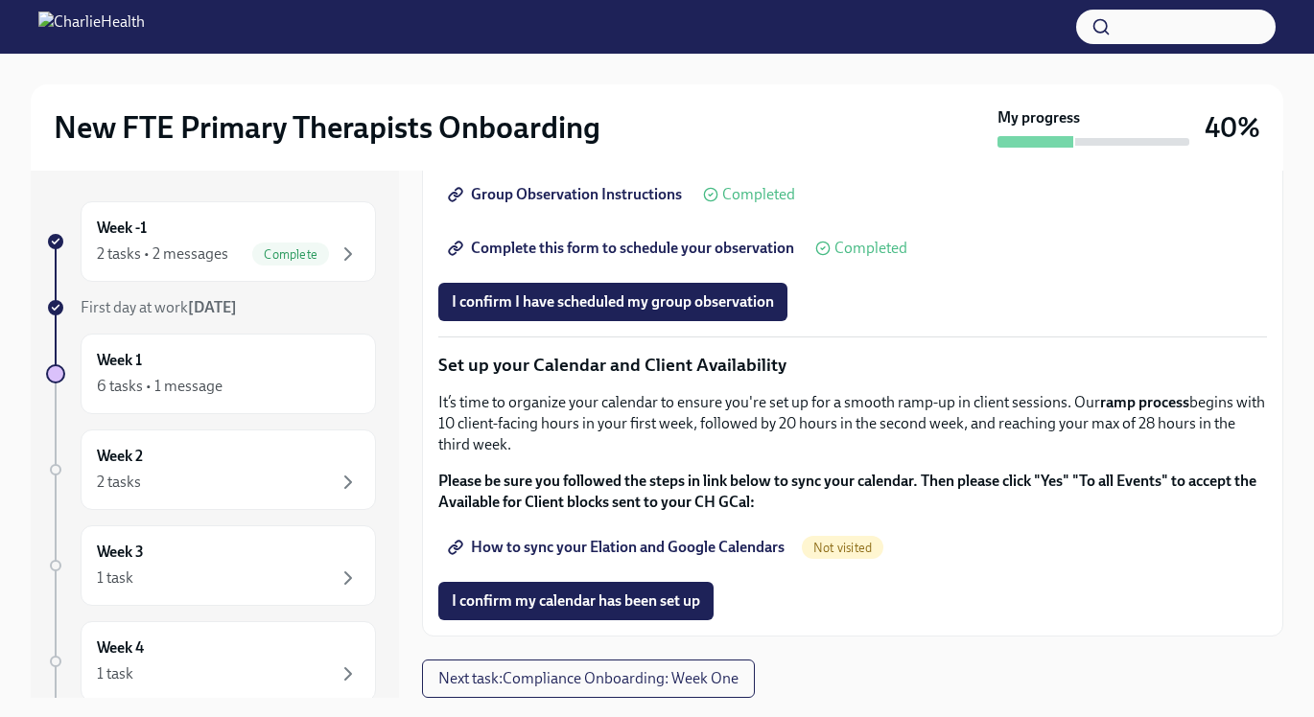
scroll to position [35, 0]
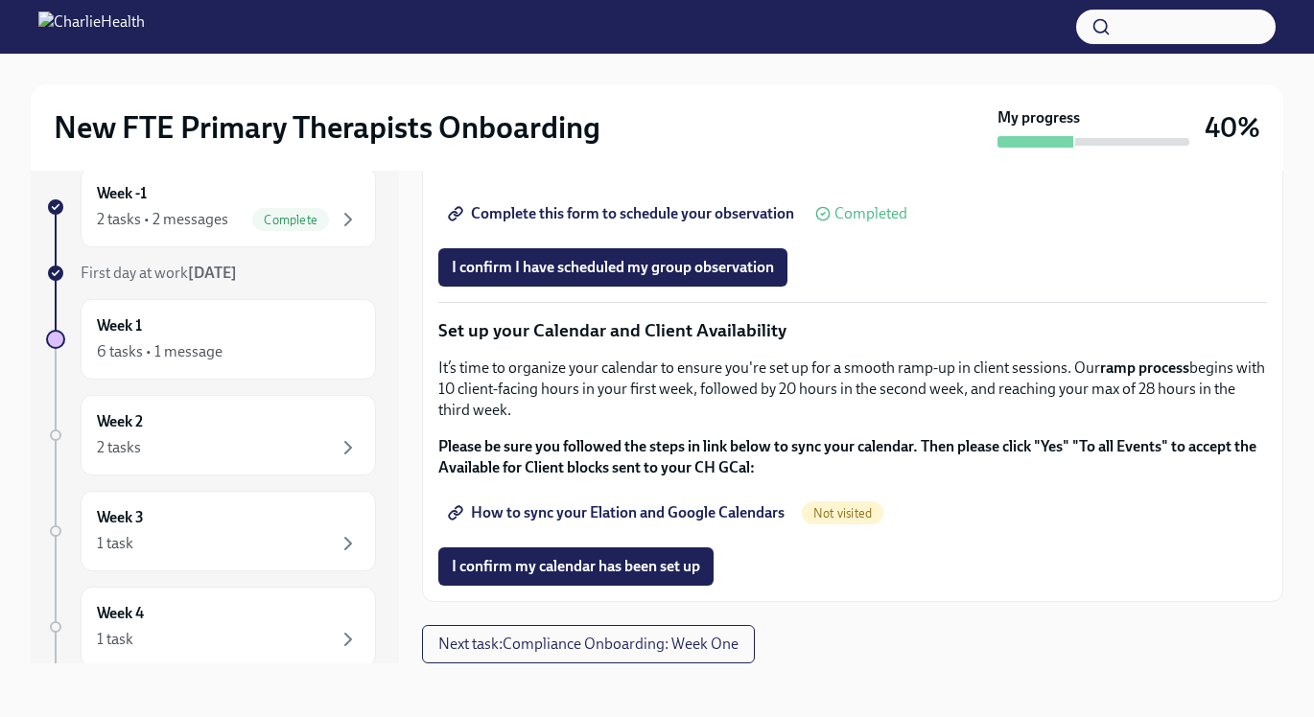
click at [734, 509] on span "How to sync your Elation and Google Calendars" at bounding box center [618, 512] width 333 height 19
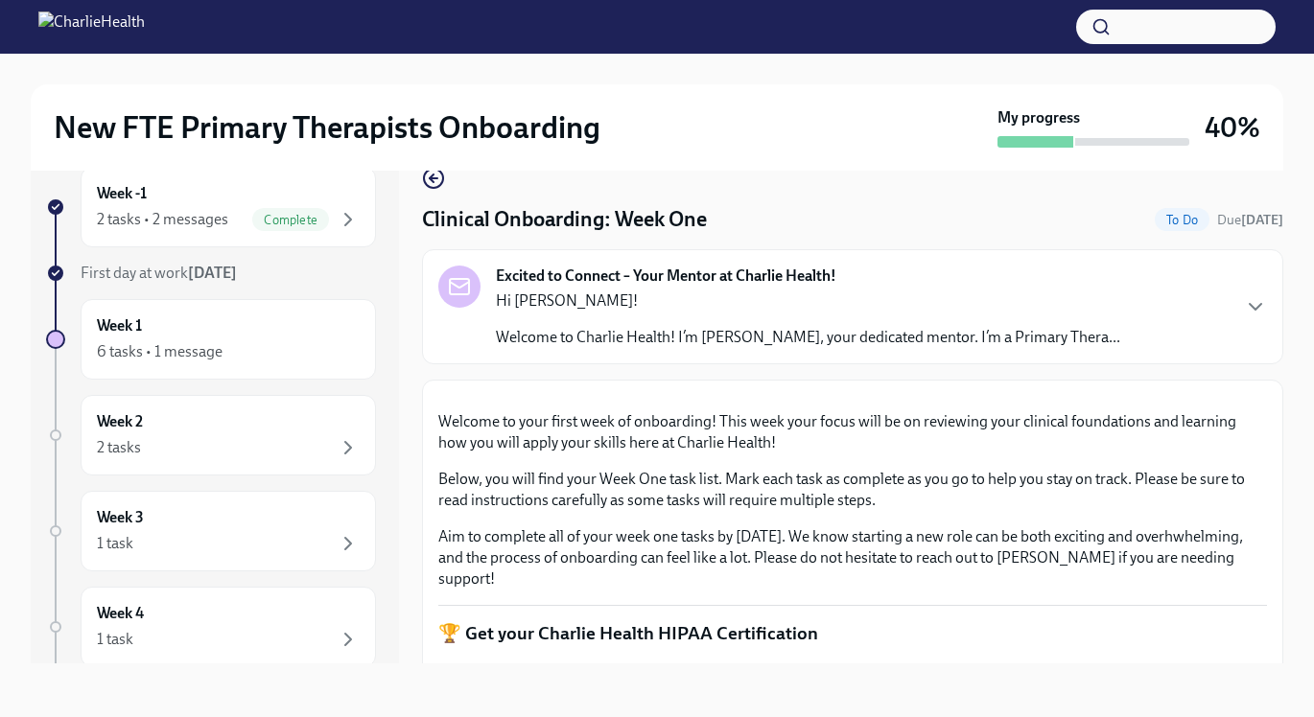
scroll to position [0, 0]
